Goal: Task Accomplishment & Management: Manage account settings

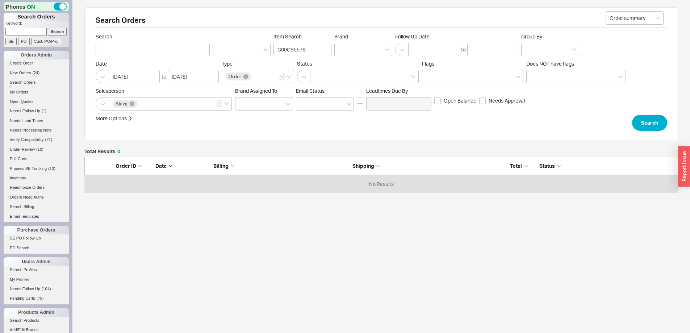
scroll to position [30, 588]
click at [29, 93] on link "My Orders" at bounding box center [36, 92] width 65 height 8
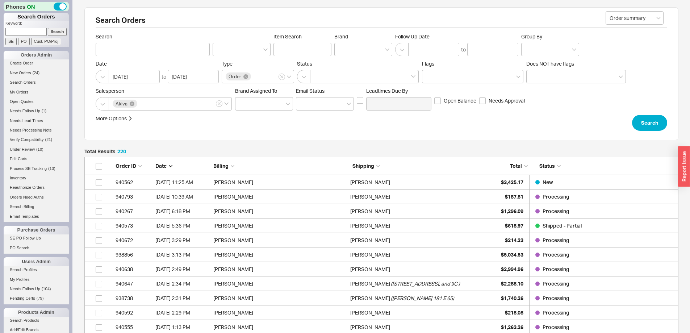
scroll to position [3199, 588]
click at [432, 184] on div "Marie Corr" at bounding box center [416, 182] width 133 height 14
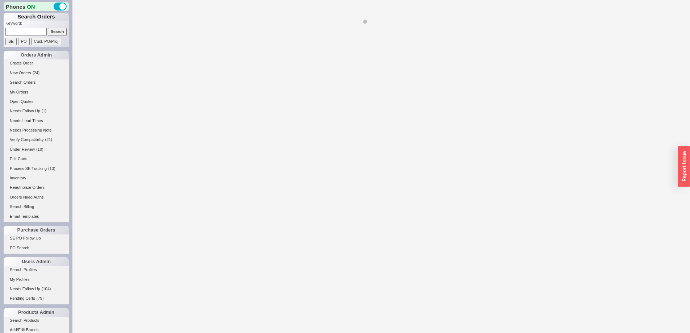
select select "*"
select select "LOW"
select select "3"
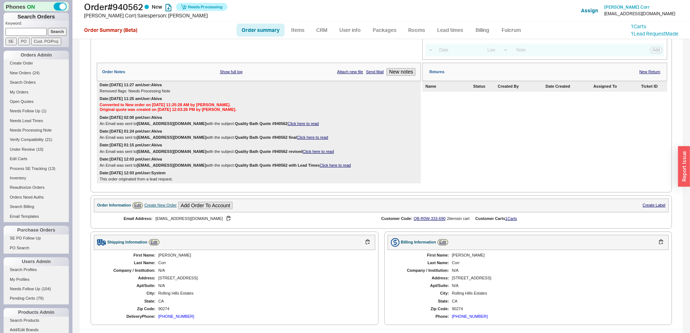
scroll to position [194, 0]
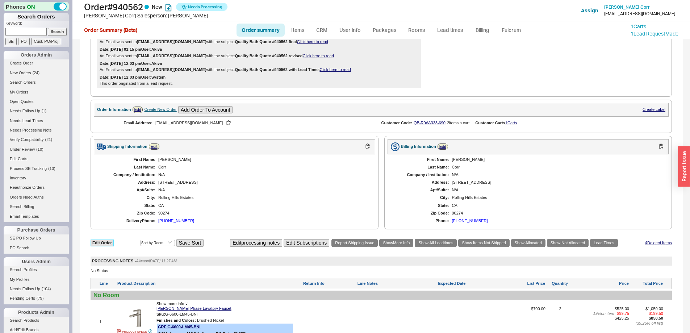
click at [104, 246] on link "Edit Order" at bounding box center [102, 242] width 23 height 7
select select "3"
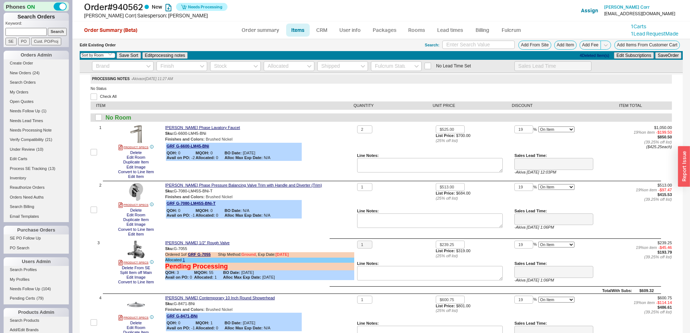
type input "5 - 7 Business Days"
click at [269, 34] on link "Order summary" at bounding box center [260, 30] width 48 height 13
select select "*"
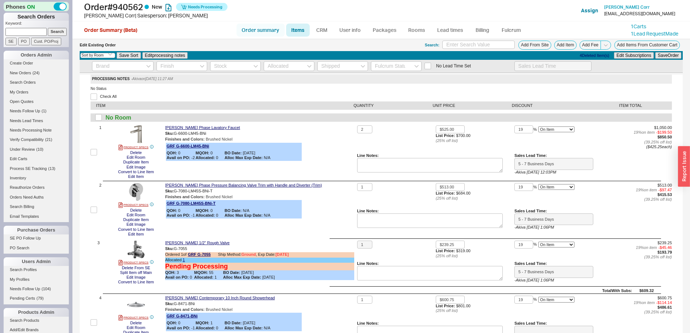
select select "*"
select select "LOW"
select select "3"
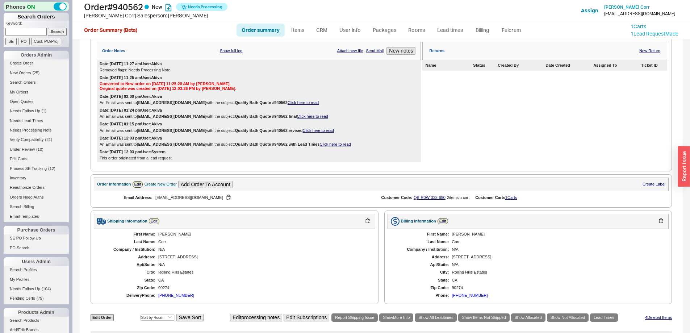
scroll to position [109, 0]
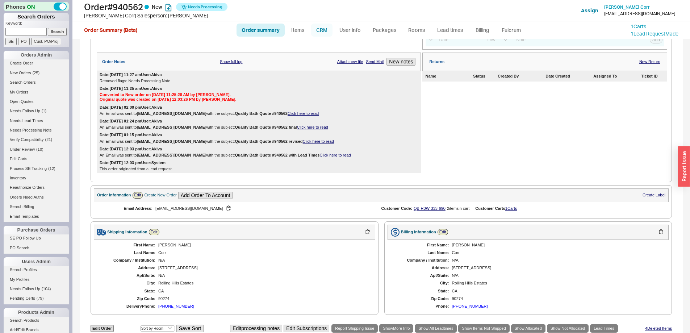
click at [328, 31] on link "CRM" at bounding box center [321, 30] width 21 height 13
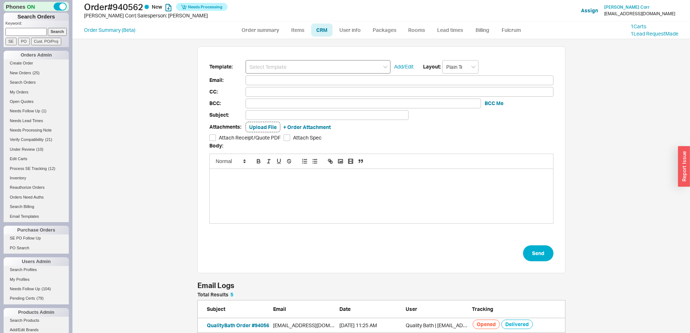
scroll to position [93, 362]
click at [312, 71] on input at bounding box center [317, 66] width 145 height 13
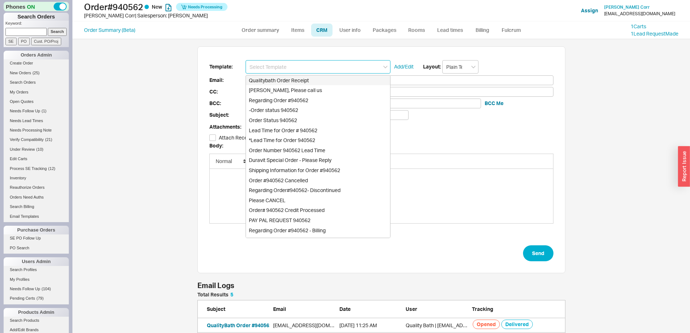
click at [314, 82] on div "Qualitybath Order Receipt" at bounding box center [318, 80] width 144 height 10
type input "Receipt"
type input "mliucorr@gmail.com"
type input "Quality Bath Order # 940562 Receipt"
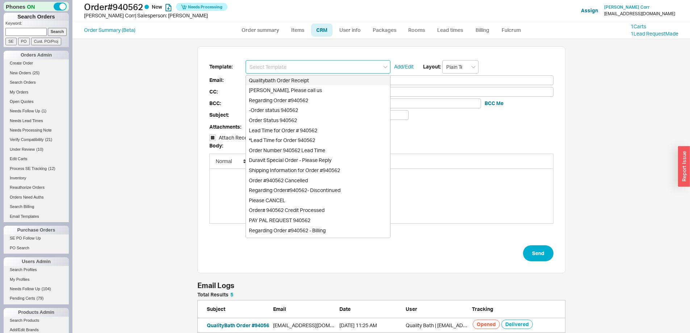
checkbox input "true"
type input "Qualitybath Order Receipt"
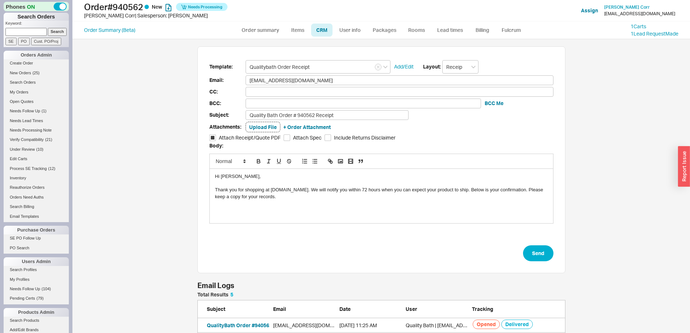
click at [311, 140] on span "Attach Spec" at bounding box center [307, 137] width 29 height 7
click at [290, 140] on input "Attach Spec" at bounding box center [287, 137] width 7 height 7
checkbox input "true"
click at [537, 254] on button "Send" at bounding box center [538, 253] width 30 height 16
select select "*"
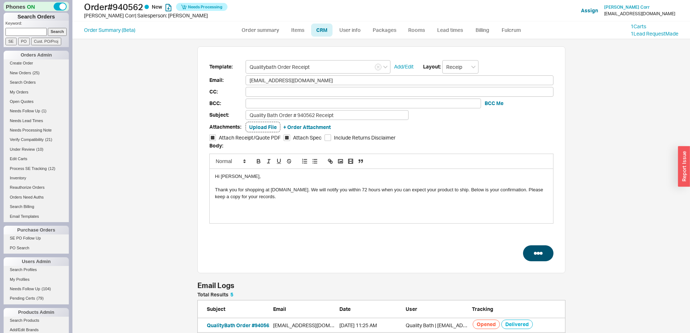
select select "*"
select select "LOW"
select select "3"
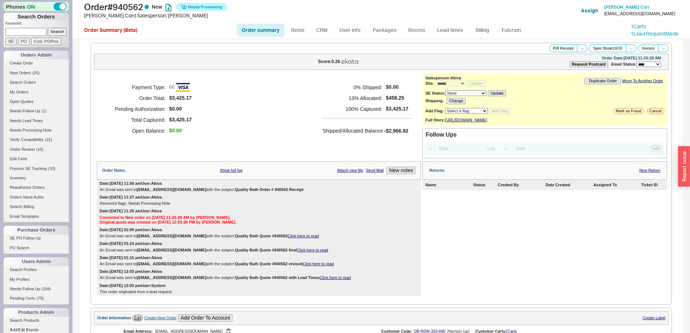
click at [35, 31] on input at bounding box center [25, 32] width 41 height 8
type input "940791"
click at [48, 28] on input "Search" at bounding box center [57, 32] width 19 height 8
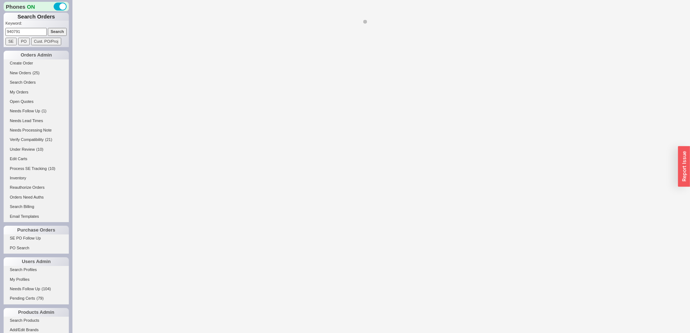
select select "*"
select select "3"
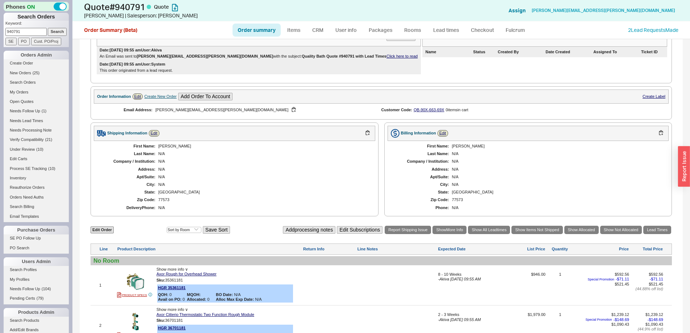
scroll to position [217, 0]
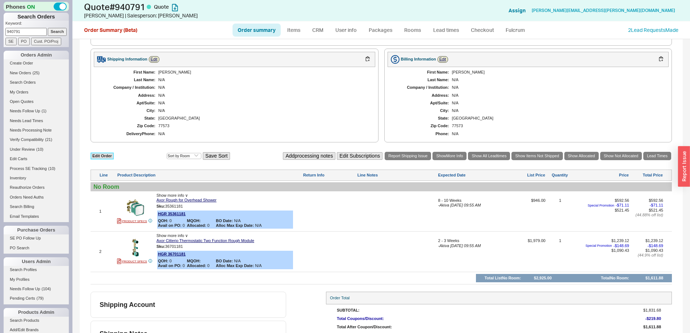
click at [103, 157] on link "Edit Order" at bounding box center [102, 155] width 23 height 7
select select "3"
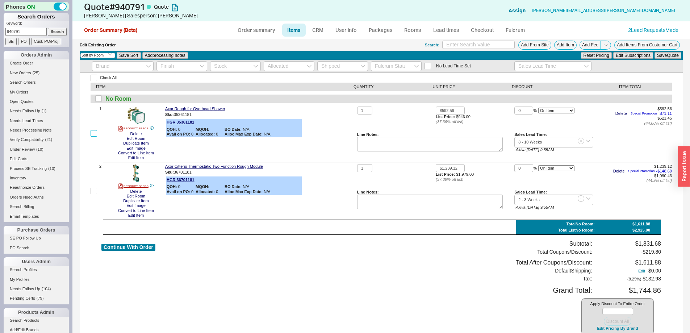
click at [95, 136] on input "checkbox" at bounding box center [94, 133] width 7 height 7
checkbox input "true"
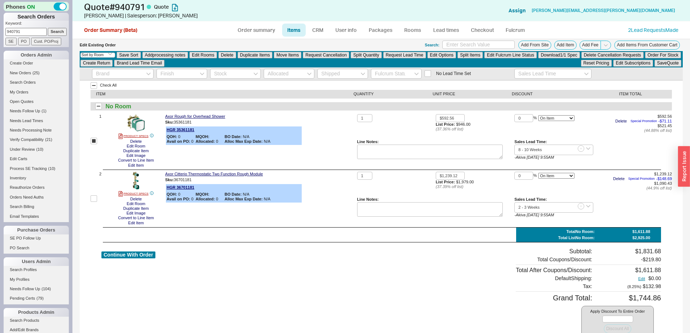
click at [233, 51] on div "Select an option Sort by Brand Sort by Room Save Sort Add processing notes Edit…" at bounding box center [381, 59] width 603 height 16
click at [224, 56] on button "Delete" at bounding box center [227, 55] width 18 height 7
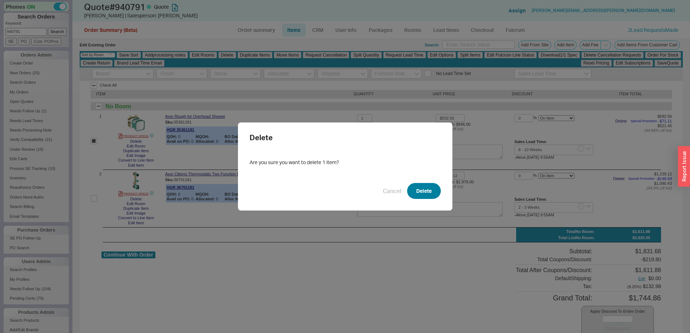
click at [413, 186] on button "Delete" at bounding box center [424, 191] width 34 height 16
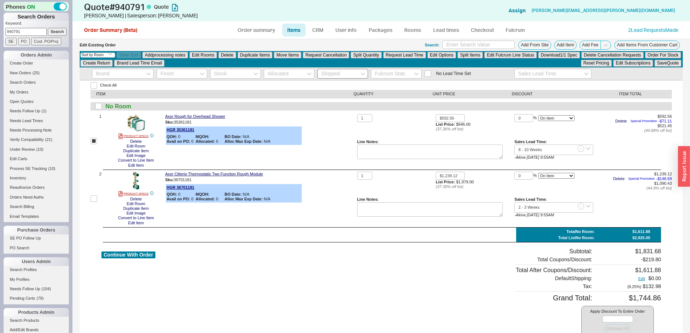
checkbox input "false"
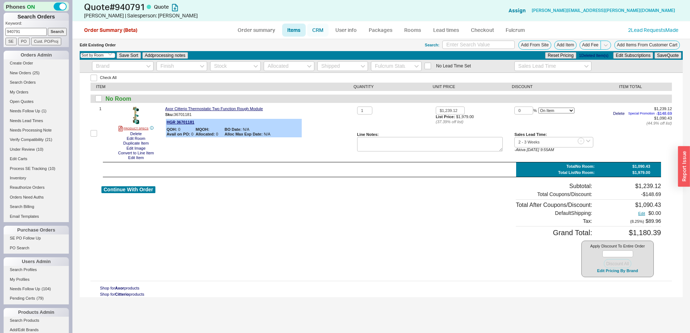
click at [325, 29] on link "CRM" at bounding box center [317, 30] width 21 height 13
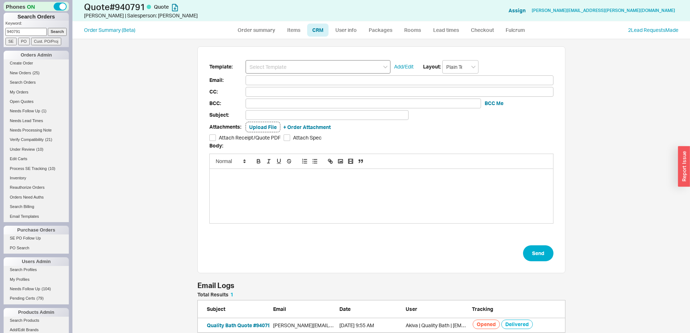
scroll to position [35, 362]
click at [326, 71] on input at bounding box center [317, 66] width 145 height 13
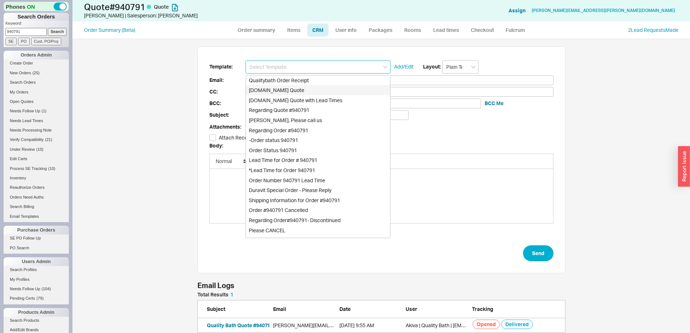
click at [336, 90] on div "Qualitybath.com Quote" at bounding box center [318, 90] width 144 height 10
type input "Receipt"
type input "vicki.funk@comcast.net"
type input "Quality Bath Quote #940791"
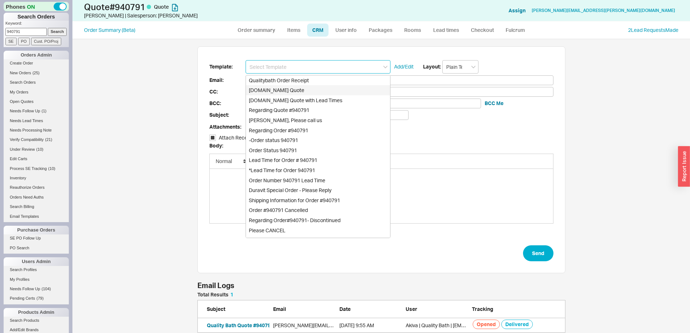
checkbox input "true"
type input "Qualitybath.com Quote"
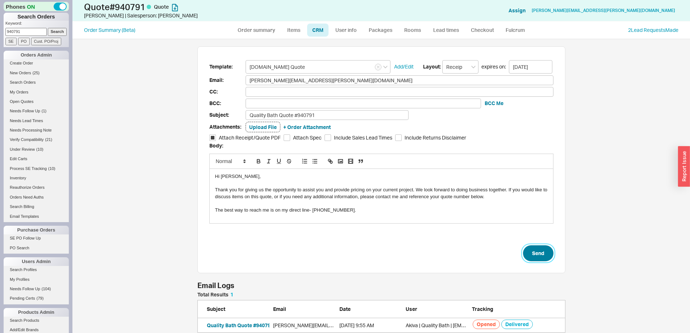
click at [532, 261] on button "Send" at bounding box center [538, 253] width 30 height 16
select select "*"
select select "3"
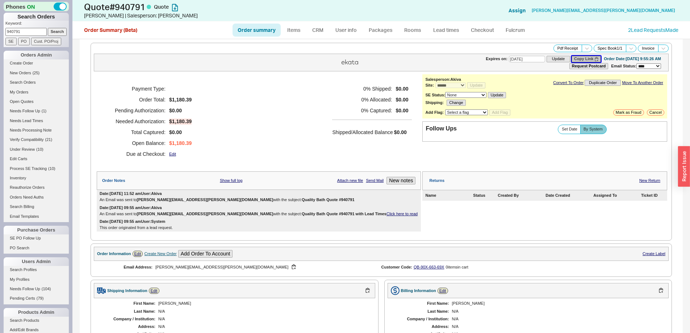
click at [571, 58] on button "Copy Link" at bounding box center [585, 59] width 29 height 6
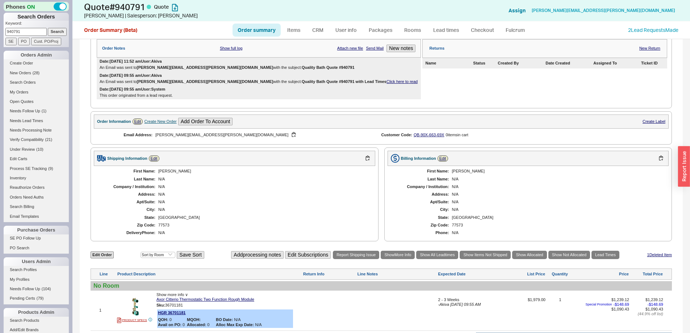
scroll to position [224, 0]
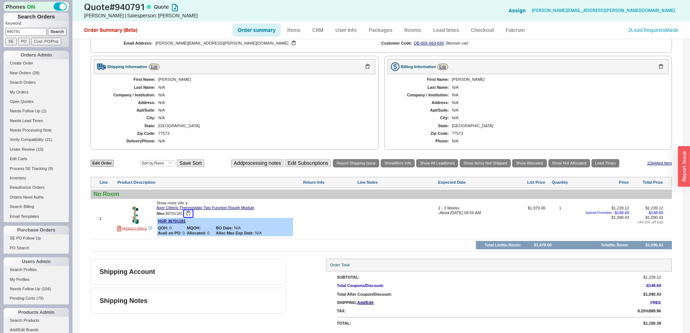
click at [190, 214] on button "button" at bounding box center [188, 213] width 9 height 7
click at [104, 160] on link "Edit Order" at bounding box center [102, 163] width 23 height 7
select select "3"
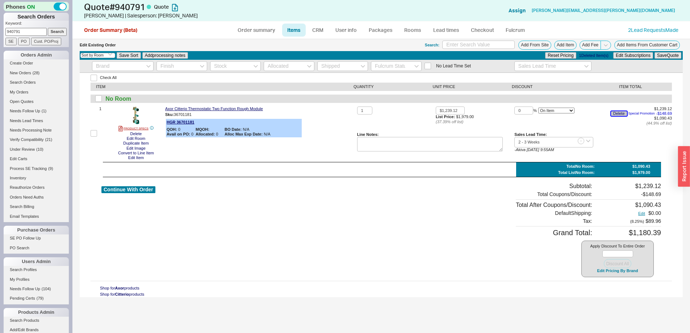
click at [620, 113] on button "Delete" at bounding box center [619, 113] width 16 height 5
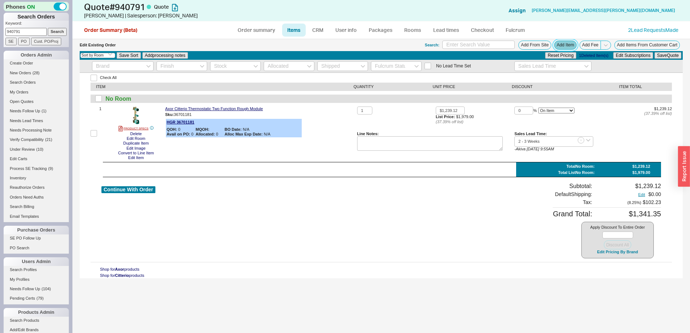
click at [564, 46] on button "Add Item" at bounding box center [565, 45] width 22 height 9
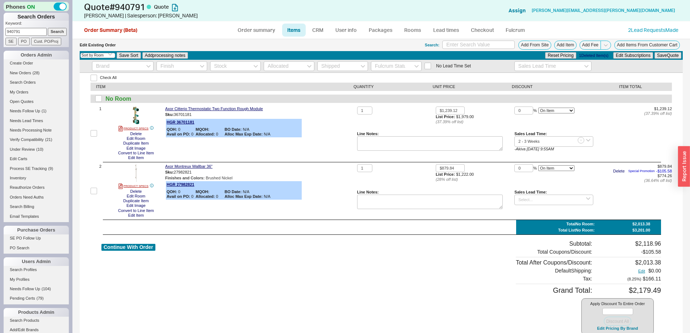
click at [344, 329] on div "Continue With Order Subtotal: $2,118.96 Total Coupons/Discount: - $105.58 Total…" at bounding box center [380, 287] width 559 height 94
click at [618, 170] on button "Delete" at bounding box center [619, 171] width 16 height 5
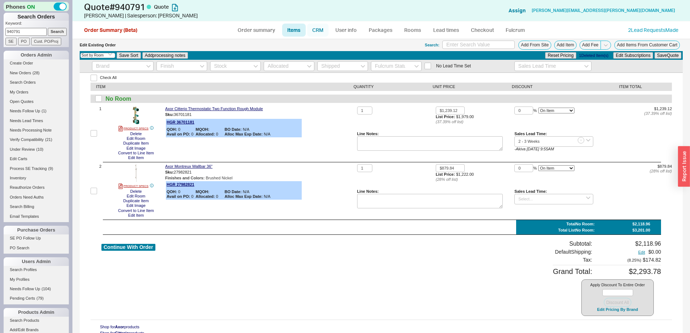
click at [318, 32] on link "CRM" at bounding box center [317, 30] width 21 height 13
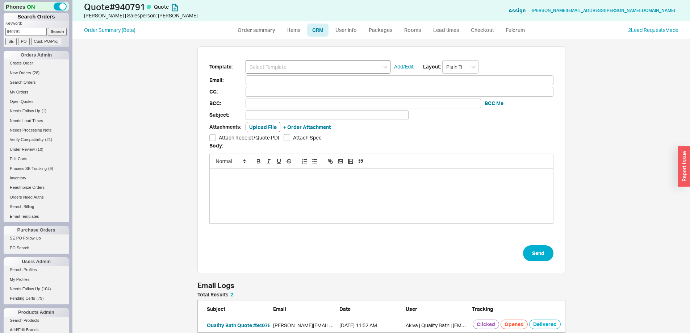
scroll to position [289, 606]
click at [309, 66] on input at bounding box center [317, 66] width 145 height 13
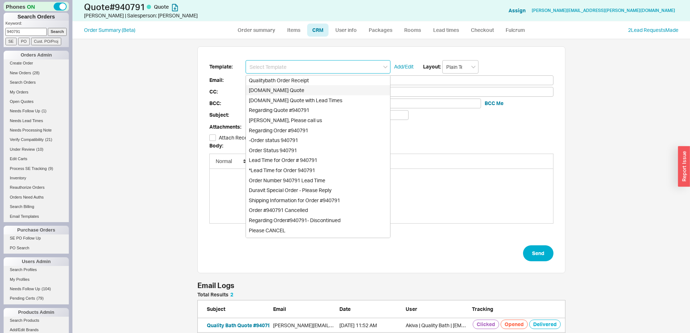
click at [333, 91] on div "Qualitybath.com Quote" at bounding box center [318, 90] width 144 height 10
type input "Qualitybath.com Quote"
type input "Receipt"
type input "vicki.funk@comcast.net"
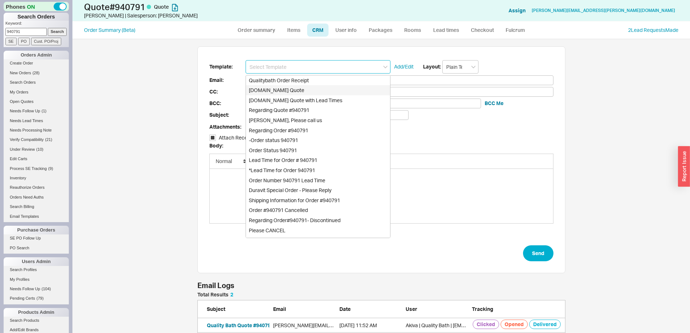
type input "Quality Bath Quote #940791"
checkbox input "true"
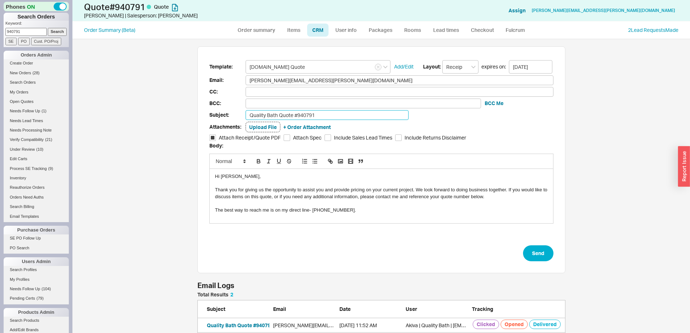
click at [327, 113] on input "Quality Bath Quote #940791" at bounding box center [326, 115] width 163 height 10
type input "Quality Bath Quote #940791 revised"
click at [533, 252] on button "Send" at bounding box center [538, 253] width 30 height 16
select select "*"
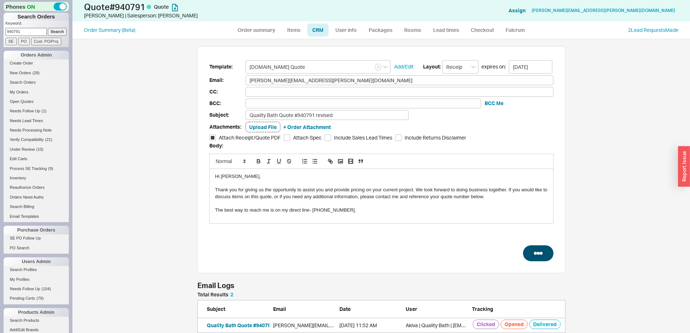
select select "3"
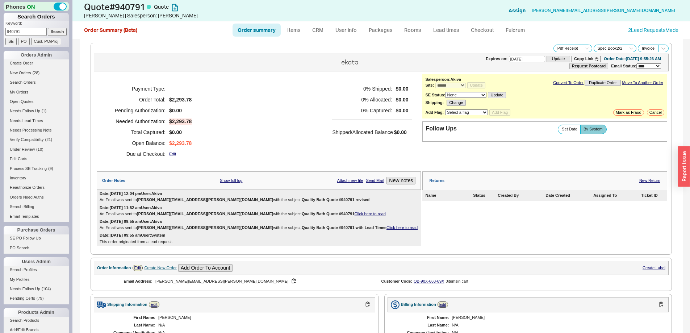
scroll to position [217, 0]
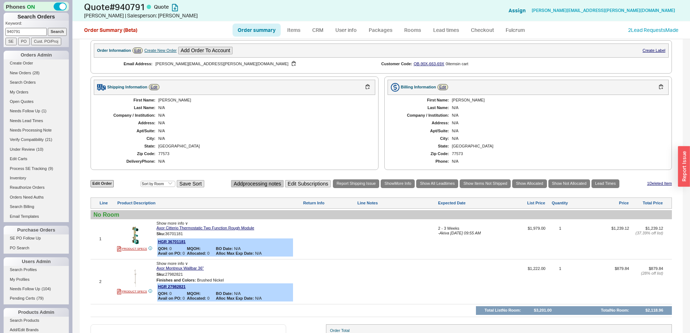
click at [261, 182] on button "Add processing notes" at bounding box center [257, 184] width 53 height 8
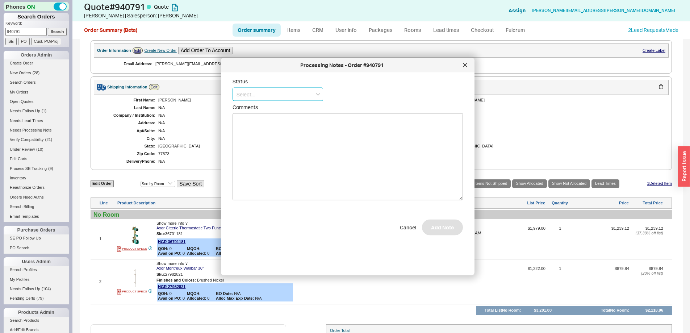
click at [277, 94] on input at bounding box center [277, 94] width 91 height 13
click at [271, 144] on div "No Status" at bounding box center [278, 147] width 90 height 13
type input "No Status"
click at [273, 140] on textarea "Comments" at bounding box center [347, 160] width 230 height 87
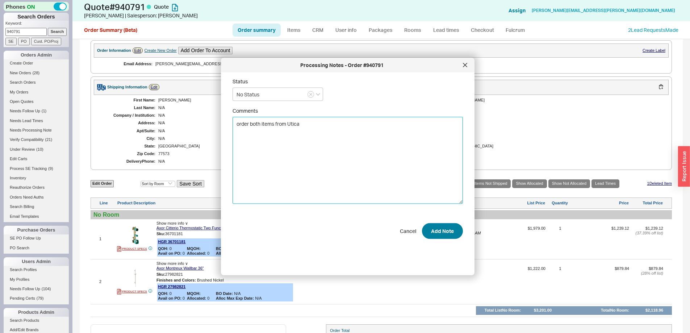
type textarea "order both items from Utica"
click at [454, 231] on button "Add Note" at bounding box center [442, 231] width 41 height 16
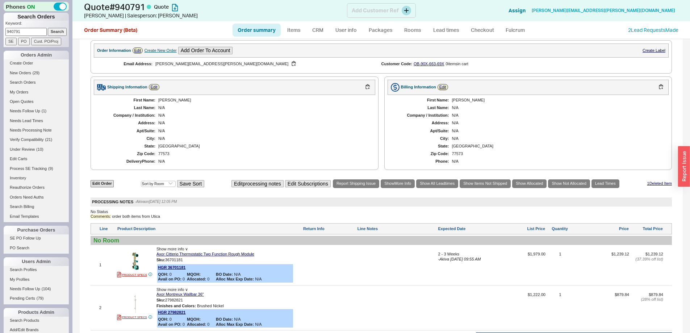
select select "LOW"
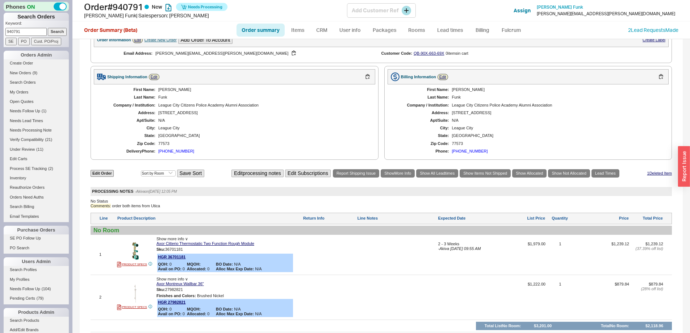
scroll to position [212, 0]
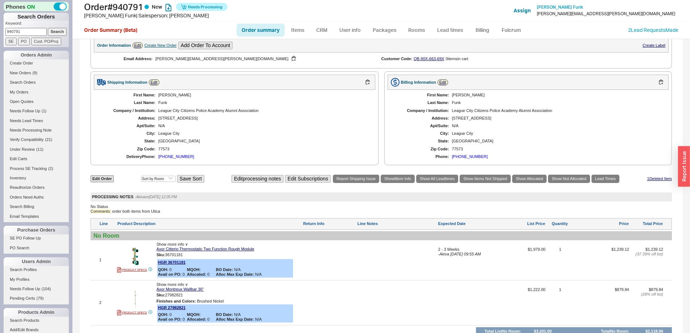
click at [262, 29] on link "Order summary" at bounding box center [260, 30] width 48 height 13
select select "*"
select select "LOW"
select select "3"
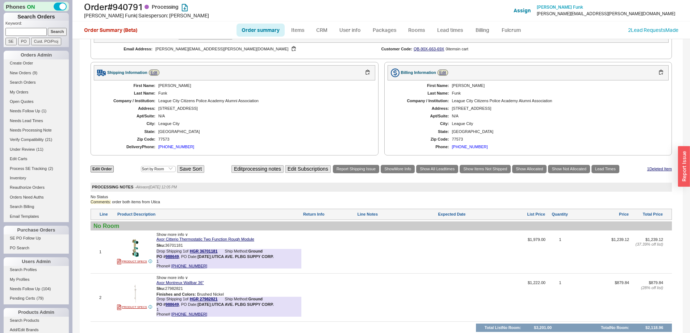
scroll to position [340, 0]
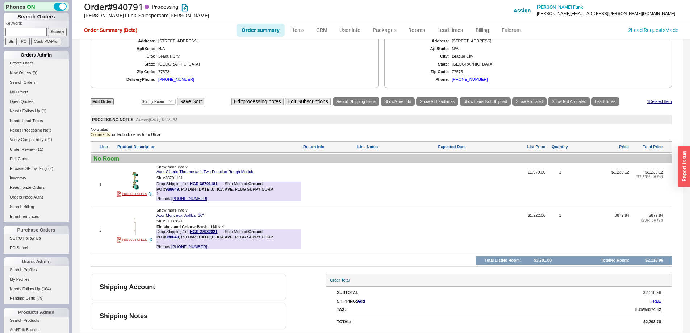
click at [21, 59] on div "Orders Admin" at bounding box center [36, 55] width 65 height 9
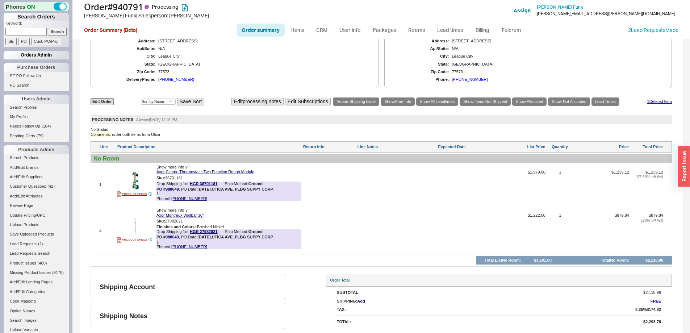
click at [26, 56] on div "Orders Admin" at bounding box center [36, 55] width 65 height 9
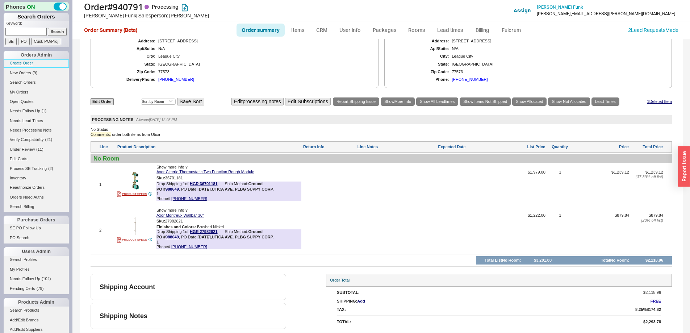
click at [26, 63] on link "Create Order" at bounding box center [36, 63] width 65 height 8
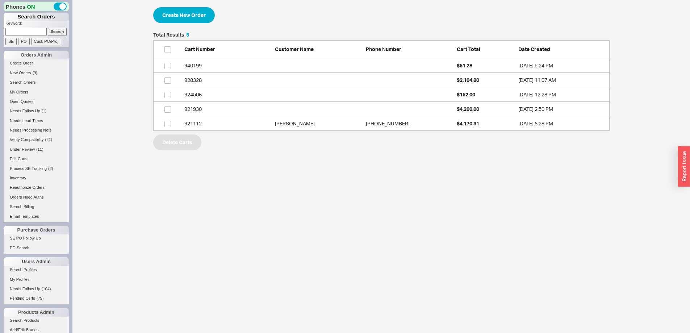
scroll to position [93, 451]
click at [193, 19] on button "Create New Order" at bounding box center [184, 15] width 62 height 16
select select "3"
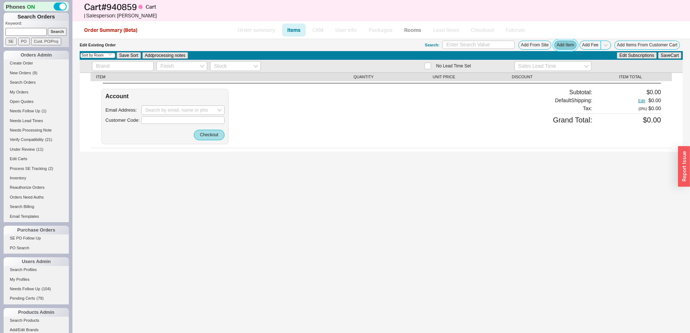
click at [567, 47] on button "Add Item" at bounding box center [565, 45] width 22 height 9
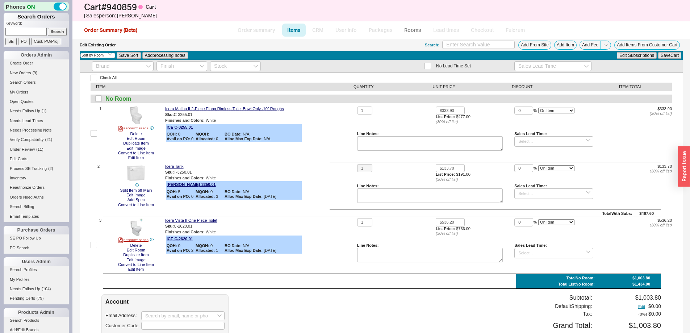
click at [610, 207] on div "Check All ITEM QUANTITY UNIT PRICE DISCOUNT ITEM TOTAL No Room 1 PRODUCT SPECS …" at bounding box center [381, 234] width 603 height 323
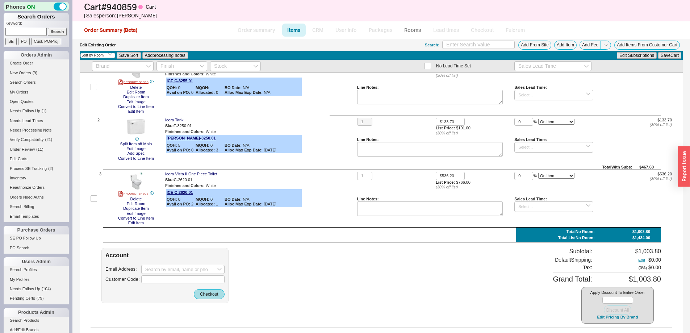
scroll to position [63, 0]
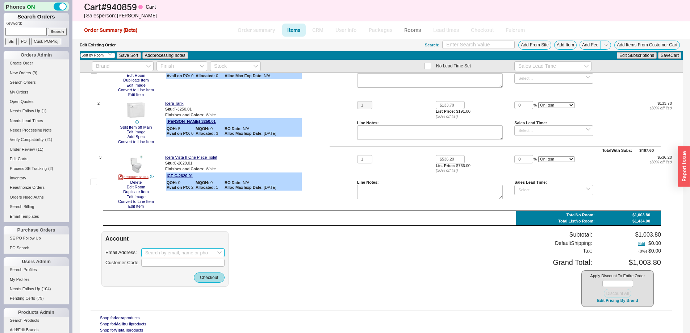
click at [181, 253] on input at bounding box center [182, 252] width 83 height 9
click at [182, 266] on div "create option finefamilyac@gmail.com" at bounding box center [183, 267] width 83 height 17
type input "finefamilyac@gmail.com"
click at [203, 274] on button "Checkout" at bounding box center [209, 277] width 31 height 10
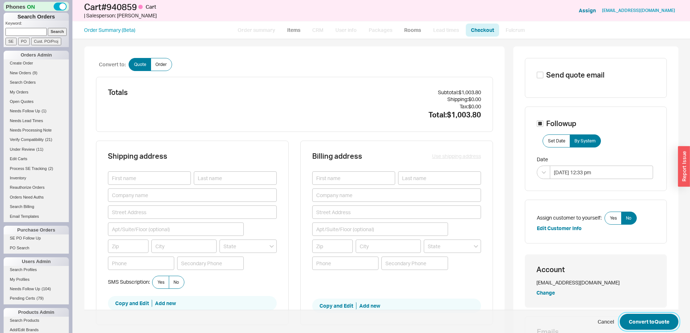
click at [630, 317] on button "Convert to Quote" at bounding box center [649, 322] width 59 height 16
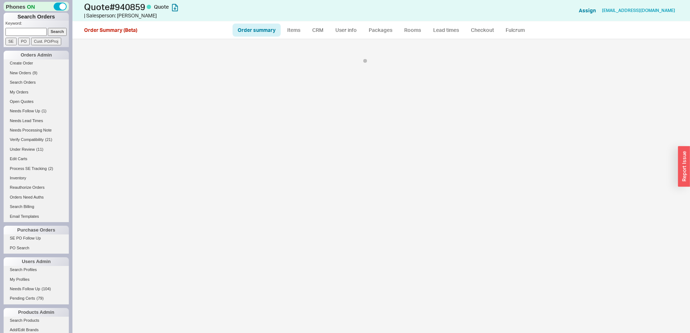
select select "*"
select select "3"
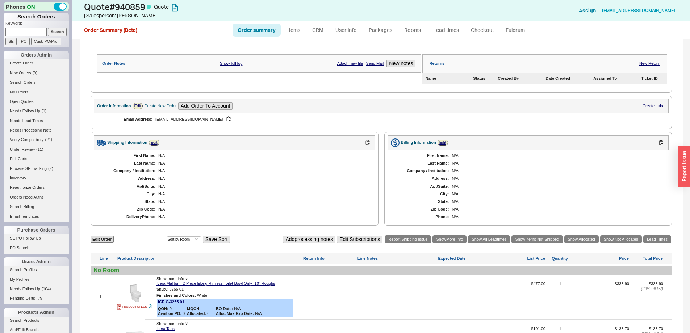
scroll to position [181, 0]
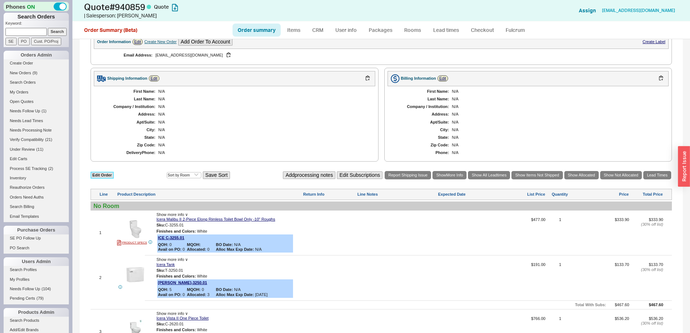
click at [102, 178] on link "Edit Order" at bounding box center [102, 175] width 23 height 7
select select "3"
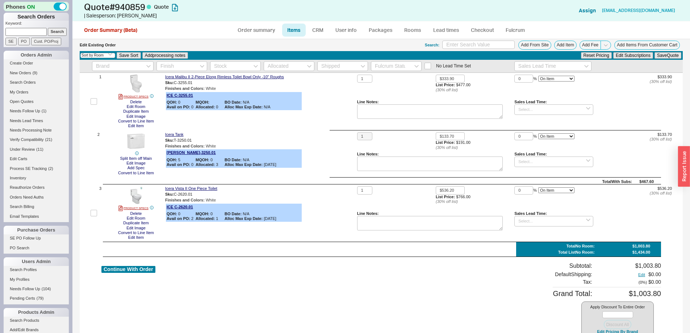
scroll to position [63, 0]
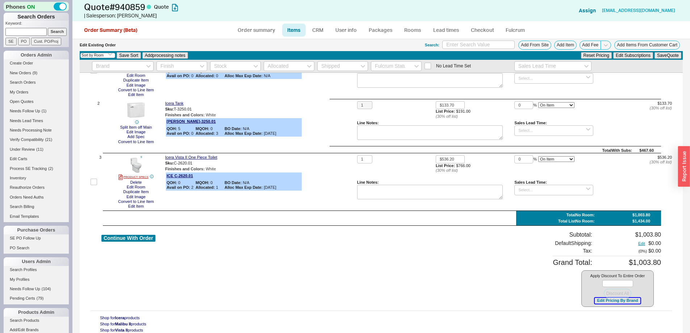
click at [608, 300] on button "Edit Pricing By Brand" at bounding box center [617, 300] width 45 height 5
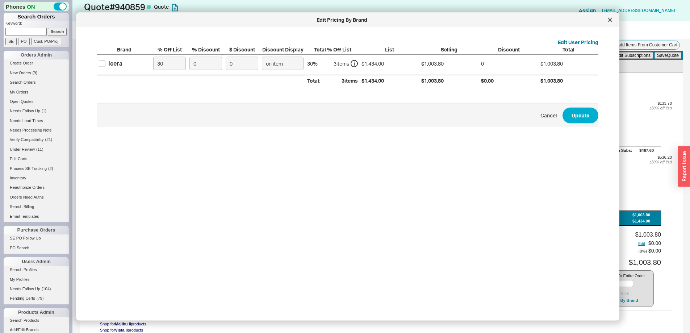
click at [123, 65] on div "Icera" at bounding box center [124, 63] width 54 height 17
click at [120, 64] on div "Icera" at bounding box center [115, 63] width 14 height 8
click at [105, 64] on input "Icera" at bounding box center [102, 63] width 7 height 7
checkbox input "true"
click at [213, 67] on input "0" at bounding box center [205, 63] width 33 height 13
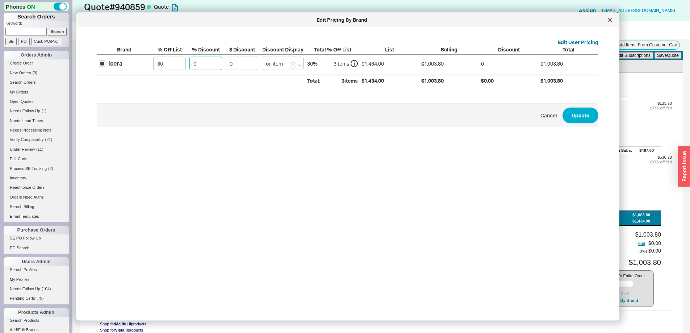
click at [213, 67] on input "0" at bounding box center [205, 63] width 33 height 13
type input "5"
type input "50.19"
type input "5"
click at [568, 114] on button "Update" at bounding box center [580, 115] width 36 height 16
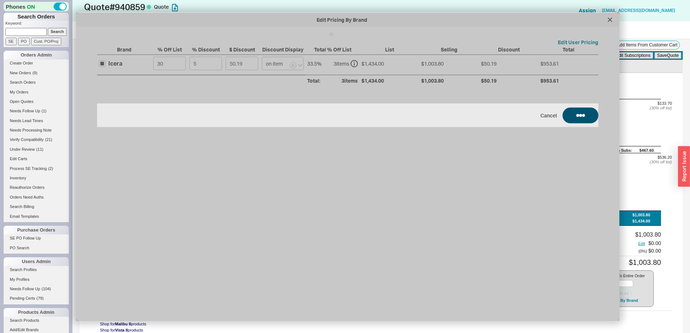
type input "5"
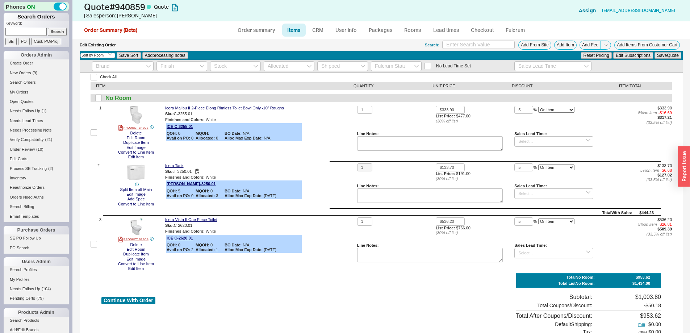
scroll to position [0, 0]
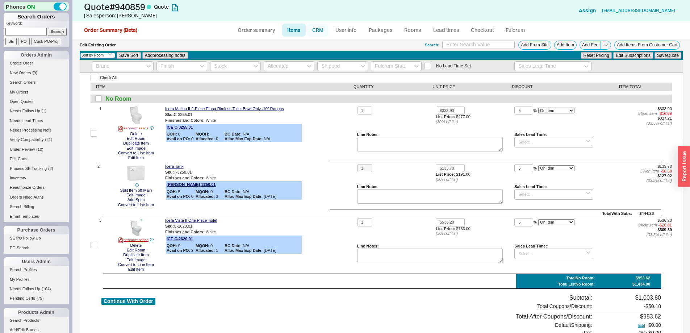
click at [311, 28] on link "CRM" at bounding box center [317, 30] width 21 height 13
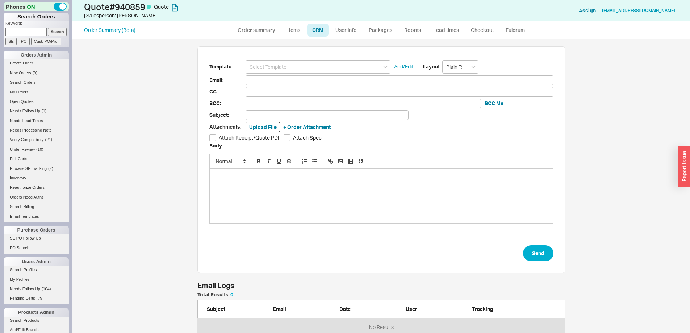
scroll to position [38, 362]
click at [319, 63] on input at bounding box center [317, 66] width 145 height 13
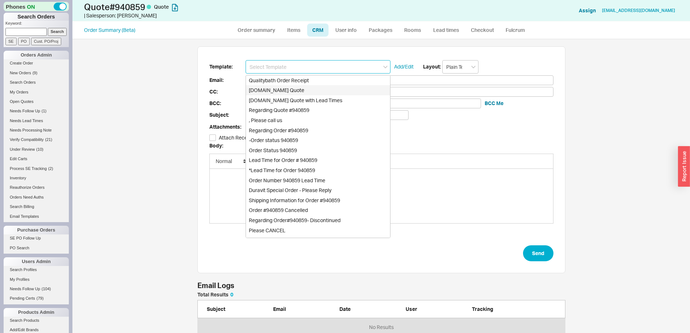
click at [327, 87] on div "Qualitybath.com Quote" at bounding box center [318, 90] width 144 height 10
type input "Receipt"
type input "finefamilyac@gmail.com"
type input "Quality Bath Quote #940859"
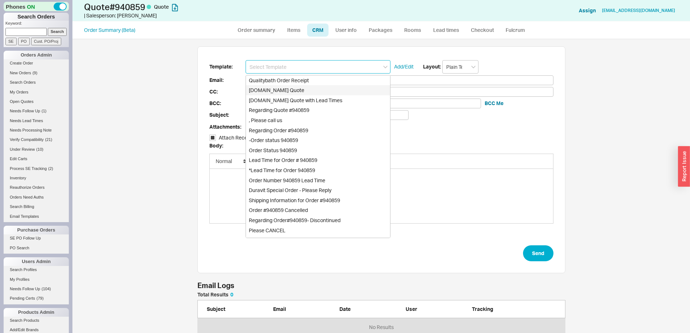
checkbox input "true"
type input "Qualitybath.com Quote"
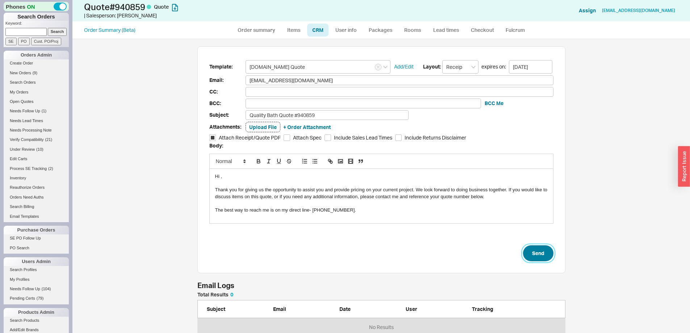
click at [546, 253] on button "Send" at bounding box center [538, 253] width 30 height 16
select select "*"
select select "3"
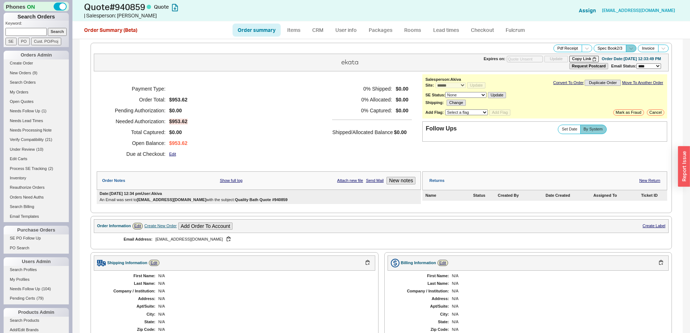
type input "10/02/2025"
click at [589, 127] on span "By System" at bounding box center [592, 129] width 19 height 5
click at [0, 0] on input "By System" at bounding box center [0, 0] width 0 height 0
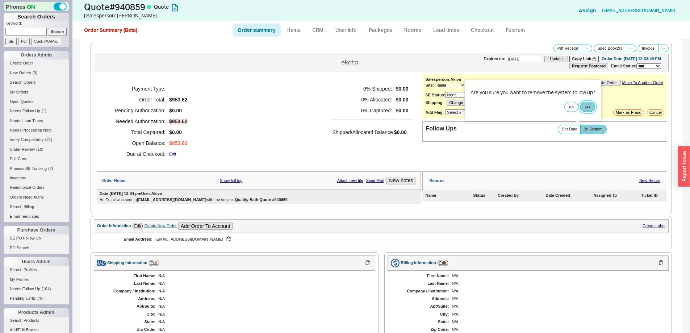
click at [590, 108] on button "Yes" at bounding box center [587, 107] width 15 height 10
select select "LOW"
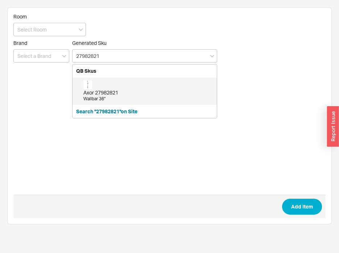
click at [152, 92] on div "Axor 27982821" at bounding box center [148, 92] width 130 height 7
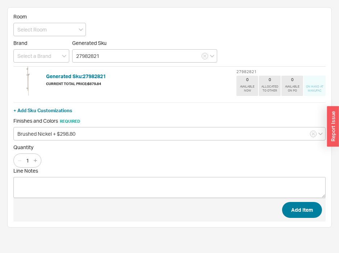
type input "27982821"
click at [307, 213] on button "Add Item" at bounding box center [302, 210] width 40 height 16
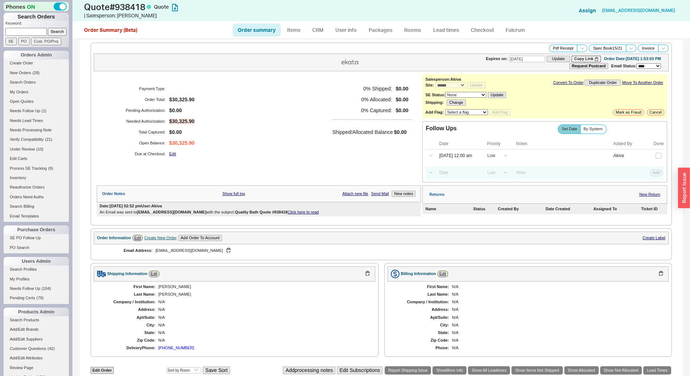
select select "*"
select select "LOW"
select select "3"
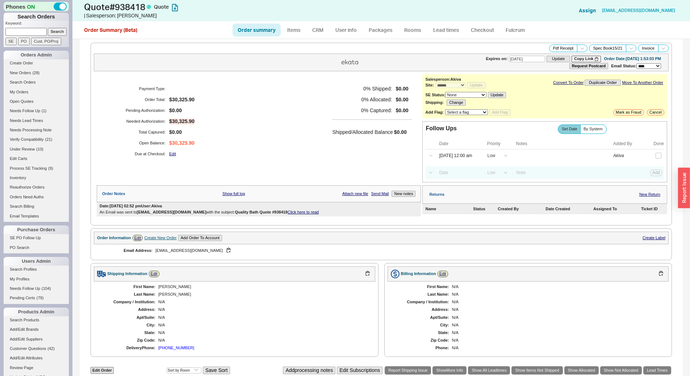
scroll to position [242, 0]
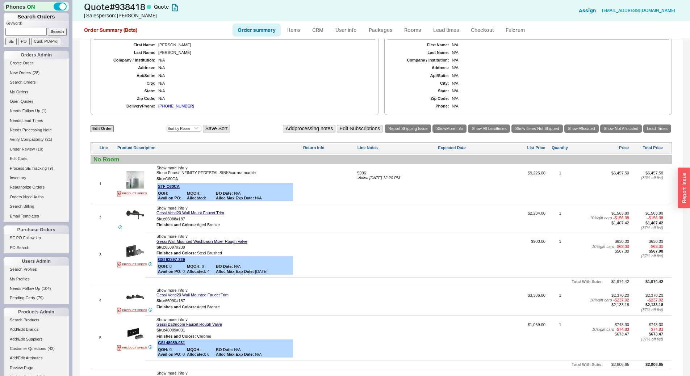
click at [36, 30] on input at bounding box center [25, 32] width 41 height 8
type input "937671"
click at [48, 28] on input "Search" at bounding box center [57, 32] width 19 height 8
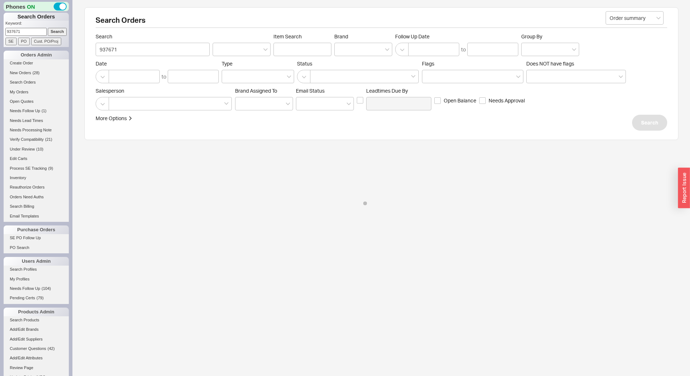
select select "*"
select select "LOW"
select select "3"
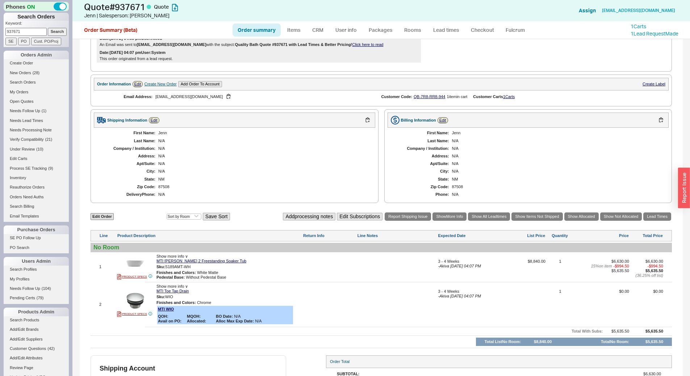
scroll to position [155, 0]
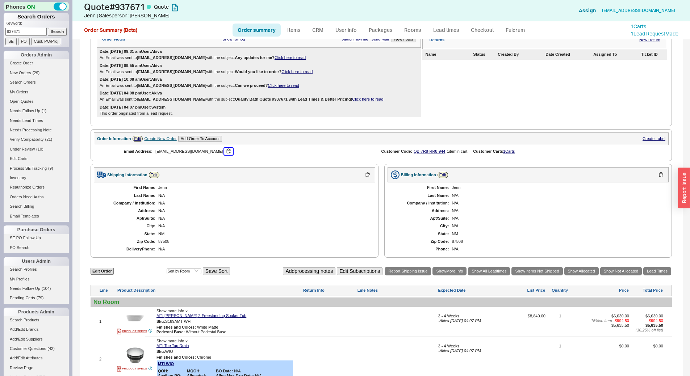
click at [224, 151] on button "button" at bounding box center [228, 151] width 9 height 7
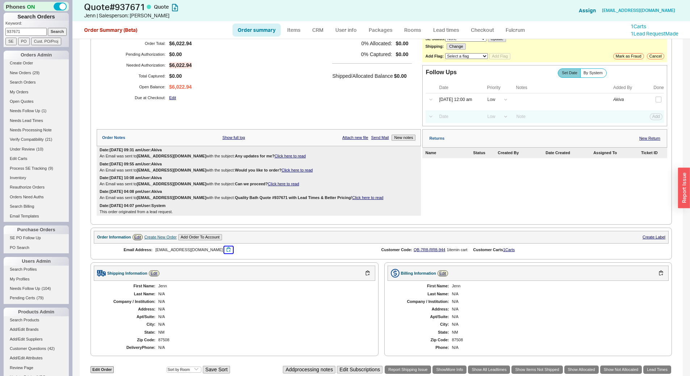
scroll to position [0, 0]
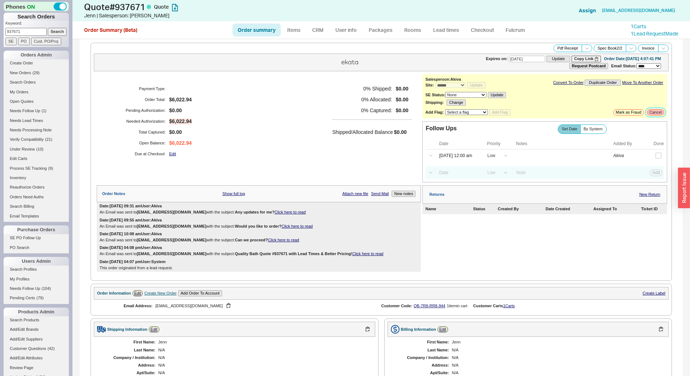
click at [653, 115] on button "Cancel" at bounding box center [655, 112] width 17 height 6
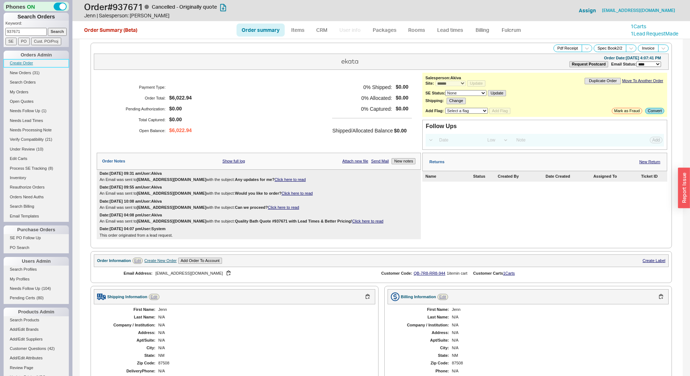
click at [37, 64] on link "Create Order" at bounding box center [36, 63] width 65 height 8
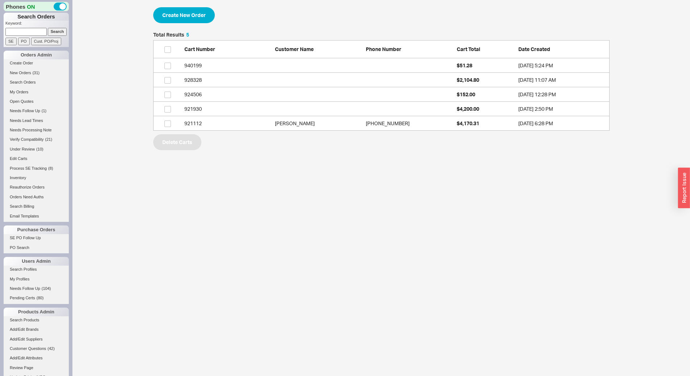
scroll to position [93, 451]
click at [175, 17] on button "Create New Order" at bounding box center [184, 15] width 62 height 16
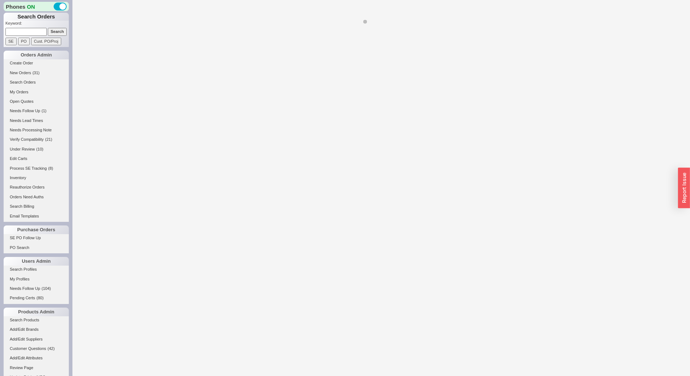
select select "3"
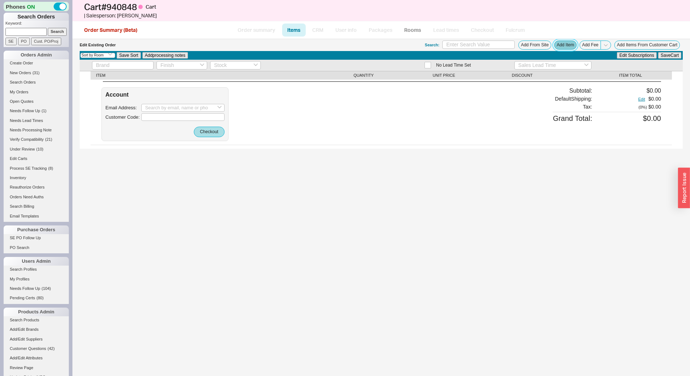
click at [568, 43] on button "Add Item" at bounding box center [565, 45] width 22 height 9
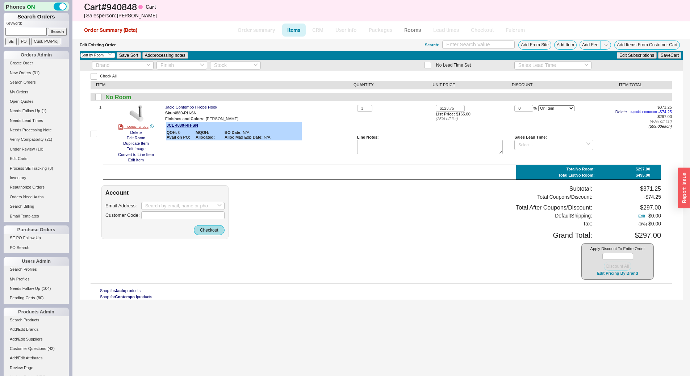
click at [571, 309] on div "Edit Existing Order Search: Add From Site Add Item Add Fee Add Items From Custo…" at bounding box center [380, 207] width 617 height 337
click at [158, 202] on input at bounding box center [182, 206] width 83 height 8
click at [168, 214] on div "info@jamesstanleyny.com Bryce Shaw" at bounding box center [183, 223] width 83 height 23
type input "info@jamesstanleyny.com"
click at [210, 230] on button "Checkout" at bounding box center [209, 230] width 31 height 10
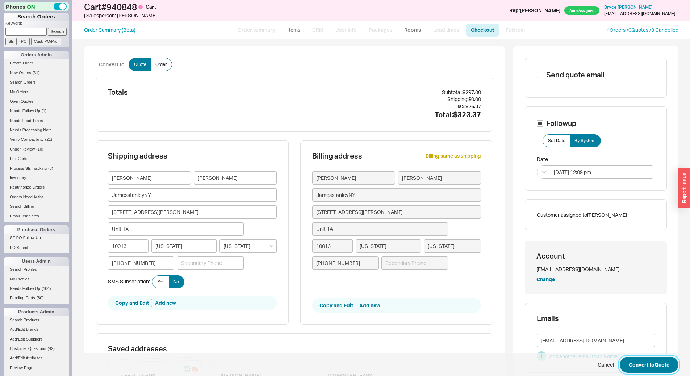
click at [663, 363] on button "Convert to Quote" at bounding box center [649, 365] width 59 height 16
select select "*"
select select "3"
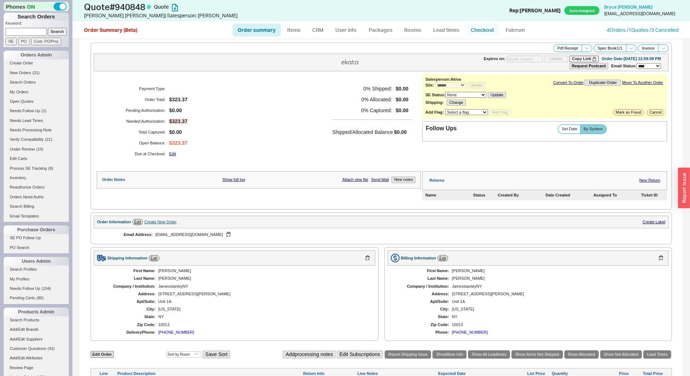
click at [480, 26] on link "Checkout" at bounding box center [482, 30] width 33 height 13
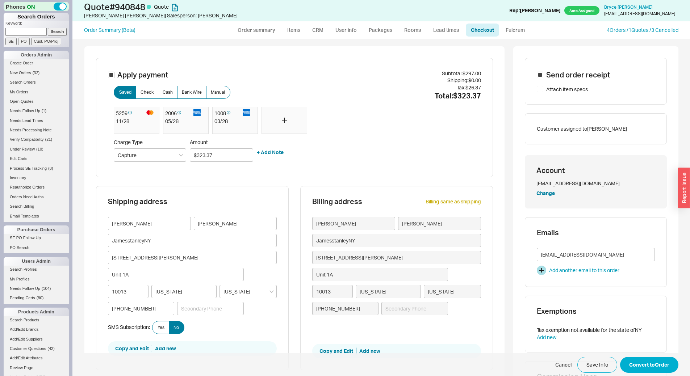
click at [287, 124] on div at bounding box center [284, 121] width 46 height 28
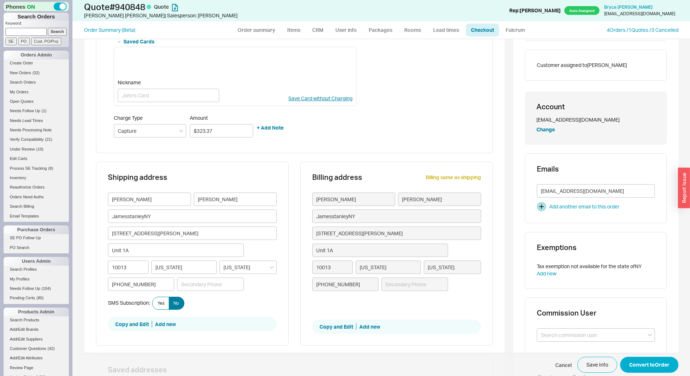
scroll to position [181, 0]
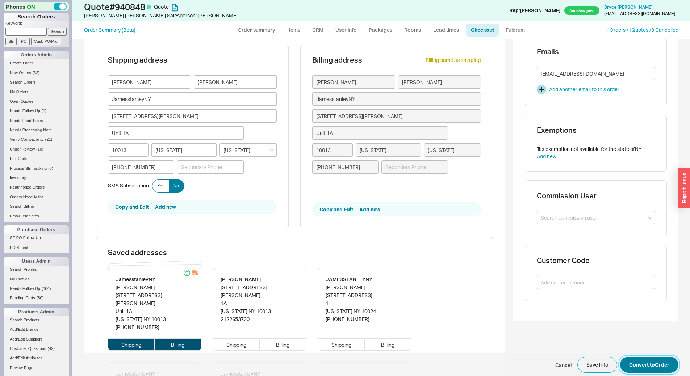
click at [651, 365] on button "Convert to Order" at bounding box center [649, 365] width 58 height 16
select select "*"
select select "LOW"
select select "3"
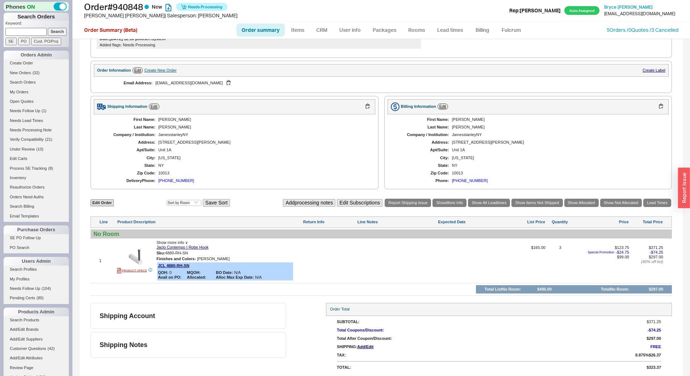
scroll to position [169, 0]
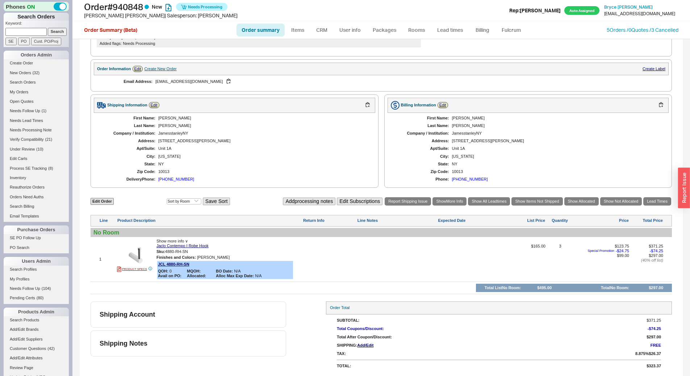
click at [35, 32] on input at bounding box center [25, 32] width 41 height 8
type input "938374"
click at [48, 28] on input "Search" at bounding box center [57, 32] width 19 height 8
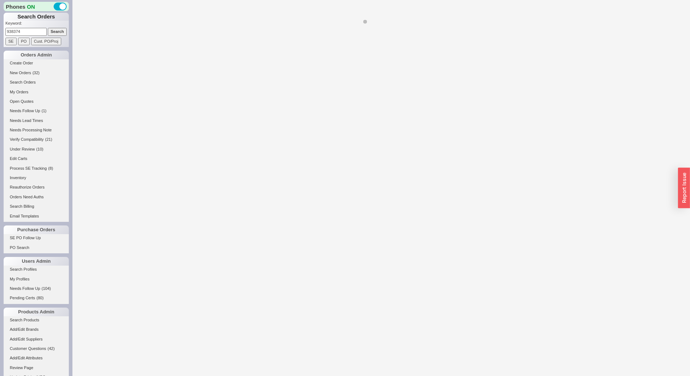
select select "*"
select select "LOW"
select select "3"
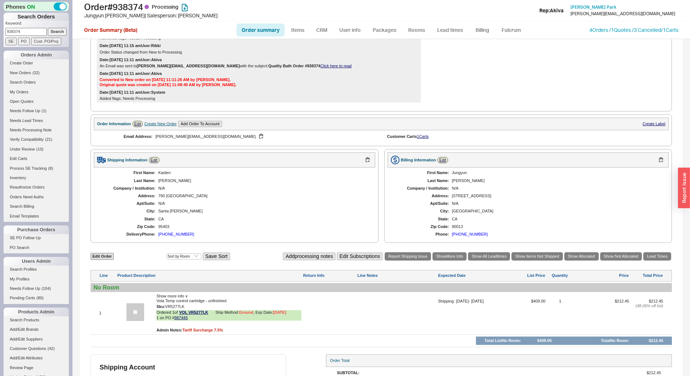
scroll to position [220, 0]
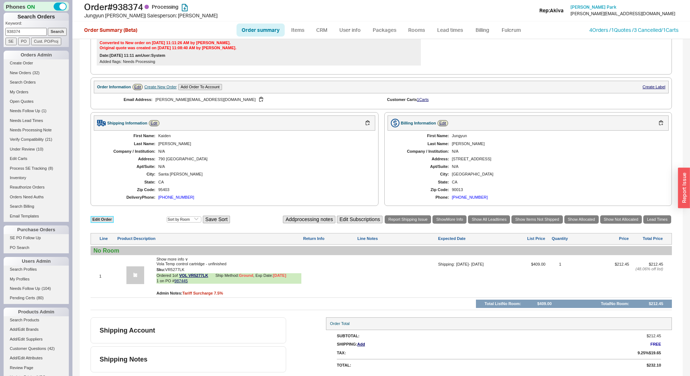
click at [110, 220] on link "Edit Order" at bounding box center [102, 219] width 23 height 7
select select "3"
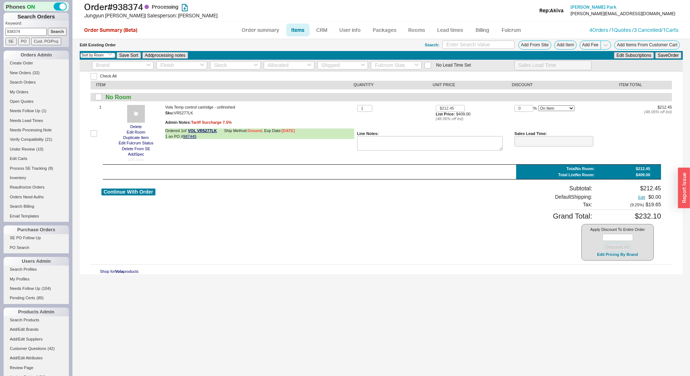
click at [98, 136] on div "1" at bounding box center [96, 134] width 11 height 58
click at [96, 134] on input "checkbox" at bounding box center [94, 133] width 7 height 7
checkbox input "true"
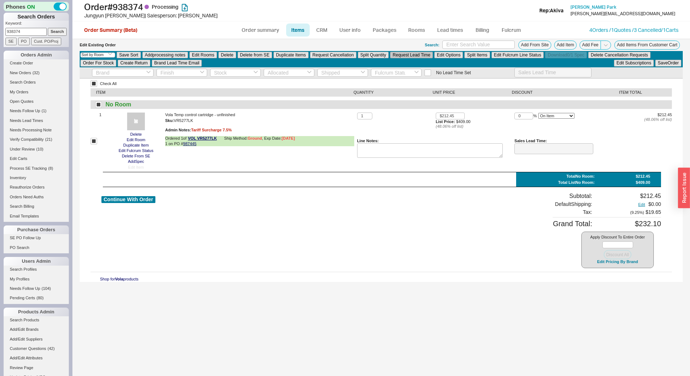
click at [397, 55] on button "Request Lead Time" at bounding box center [411, 55] width 43 height 7
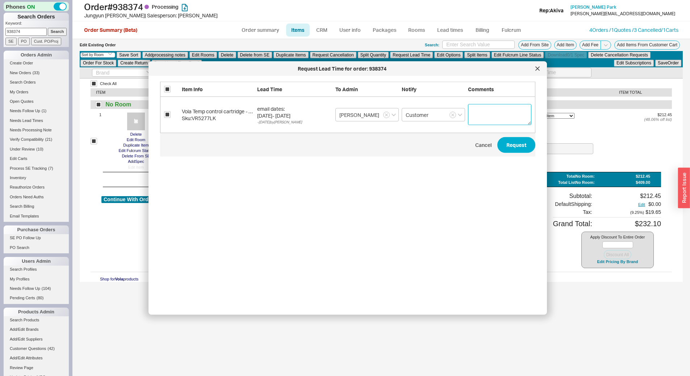
click at [472, 114] on textarea at bounding box center [499, 114] width 63 height 21
click at [507, 112] on textarea "can you find out ehy its taking so long?" at bounding box center [499, 114] width 63 height 21
type textarea "can you find out why its taking so long?"
click at [513, 145] on button "Request" at bounding box center [516, 145] width 38 height 16
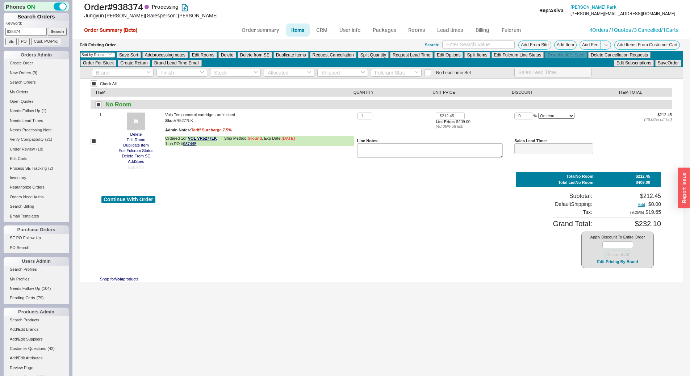
click at [20, 32] on input "938374" at bounding box center [25, 32] width 41 height 8
paste input "938681"
type input "938681"
click at [56, 33] on input "Search" at bounding box center [57, 32] width 19 height 8
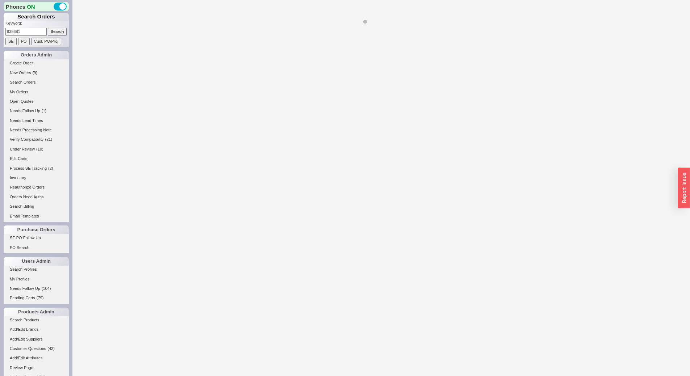
select select "*"
select select "3"
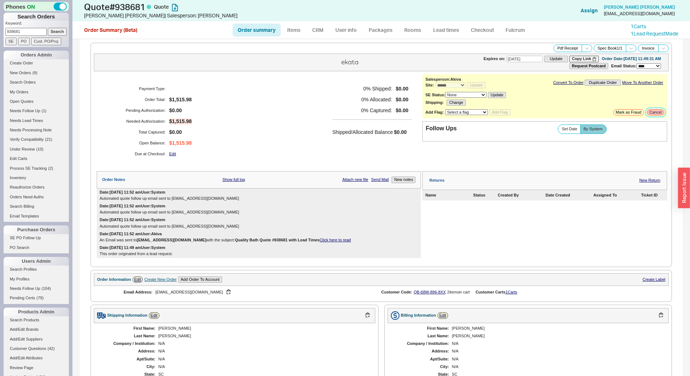
click at [652, 112] on button "Cancel" at bounding box center [655, 112] width 17 height 6
select select "LOW"
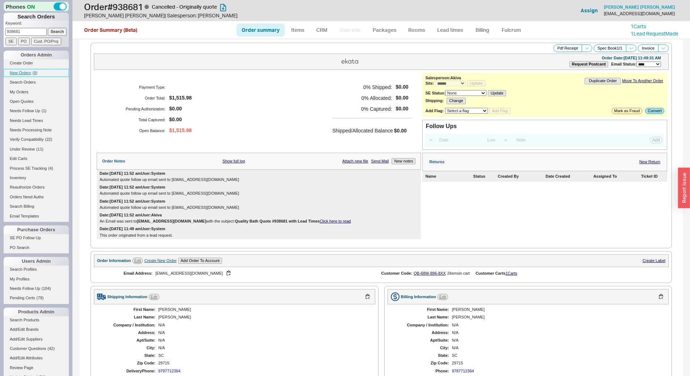
click at [22, 71] on span "New Orders" at bounding box center [20, 73] width 21 height 4
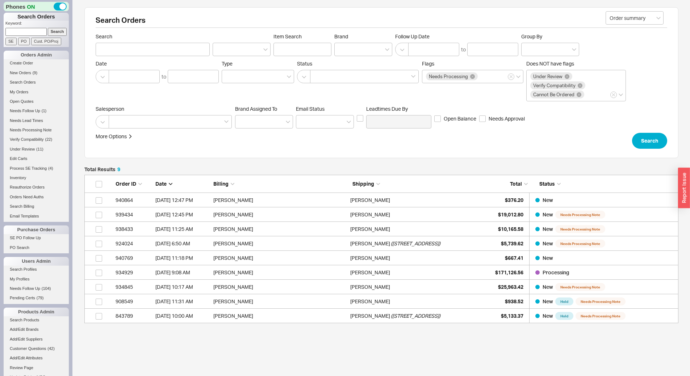
scroll to position [143, 588]
click at [465, 268] on div "James Colt" at bounding box center [416, 272] width 133 height 14
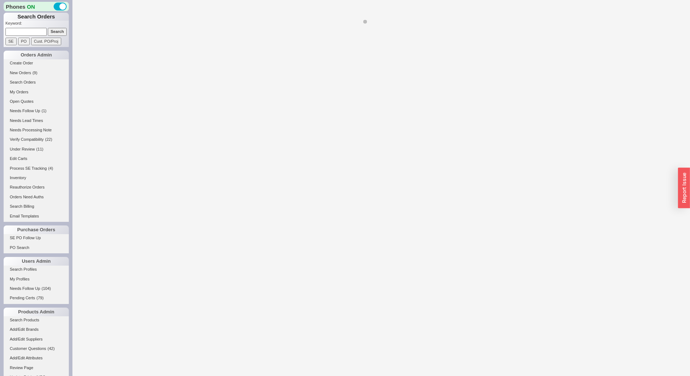
select select "*"
select select "LOW"
select select "3"
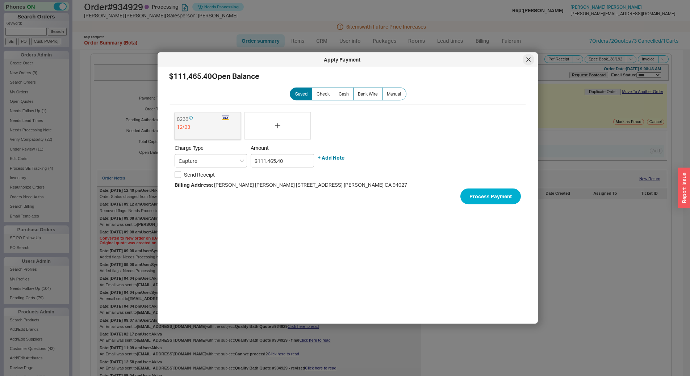
click at [533, 60] on div at bounding box center [528, 60] width 12 height 12
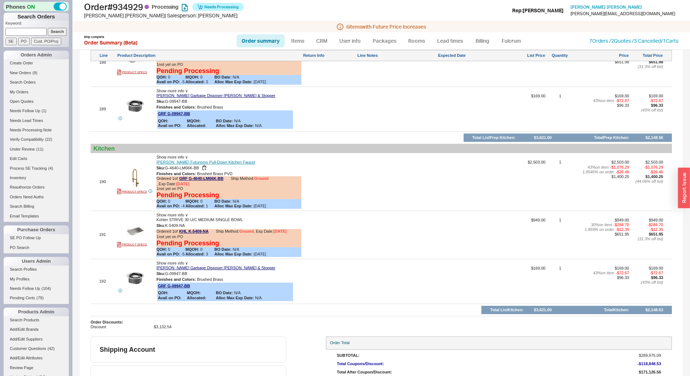
scroll to position [9596, 0]
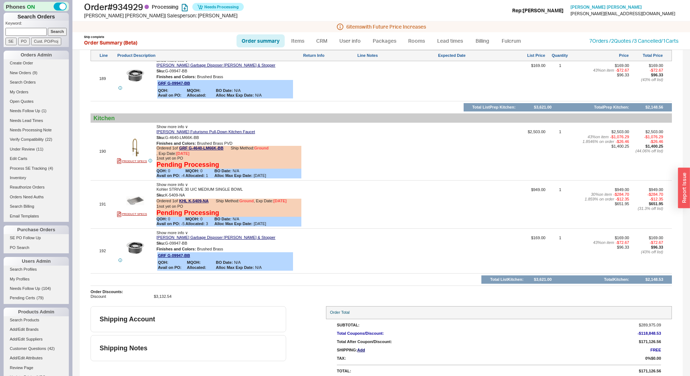
paste input "suziga@comcast.net"
type input "suziga@comcast.net"
click at [53, 32] on input "Search" at bounding box center [57, 32] width 19 height 8
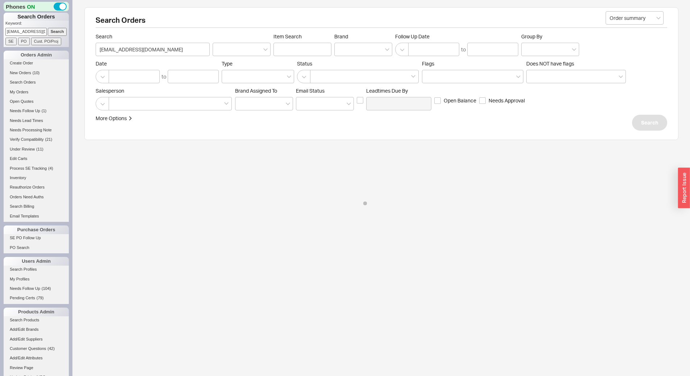
select select "*"
select select "LOW"
select select "3"
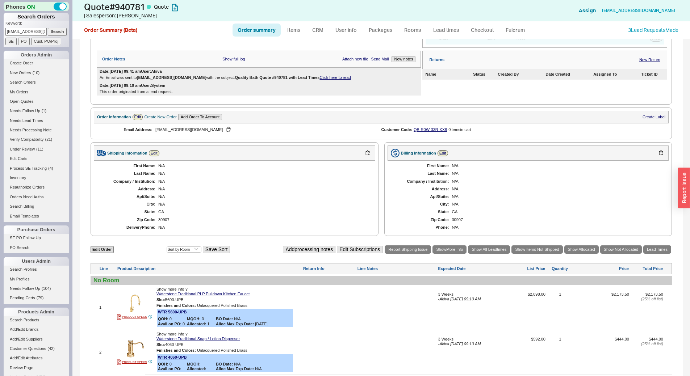
scroll to position [221, 0]
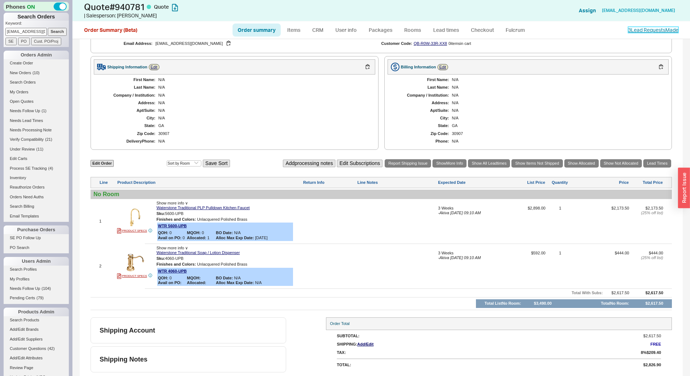
click at [630, 29] on link "3 Lead Request s Made" at bounding box center [653, 30] width 50 height 6
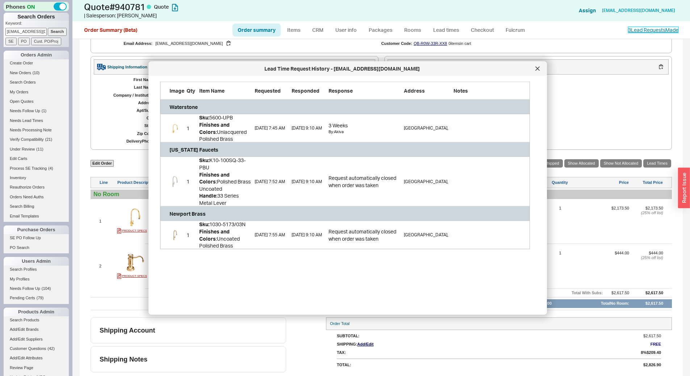
scroll to position [216, 376]
click at [173, 236] on img "grid" at bounding box center [174, 235] width 11 height 11
click at [224, 231] on b "Finishes and Colors" at bounding box center [214, 234] width 30 height 13
drag, startPoint x: 210, startPoint y: 223, endPoint x: 255, endPoint y: 225, distance: 45.3
click at [255, 225] on div "1 Sku: 1030-5173/03N Finishes and Colors : Uncoated Polished Brass 9/18/25 7:55…" at bounding box center [345, 235] width 370 height 28
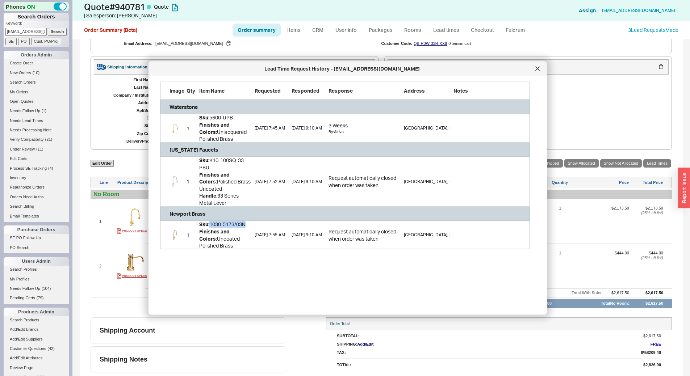
copy div "1030-5173/03N"
drag, startPoint x: 214, startPoint y: 160, endPoint x: 215, endPoint y: 167, distance: 6.6
click at [215, 167] on div "Sku: K10-100SQ-33-PBU Finishes and Colors : Polished Brass Uncoated Handle : 33…" at bounding box center [224, 182] width 51 height 50
click at [213, 158] on div "Sku: K10-100SQ-33-PBU Finishes and Colors : Polished Brass Uncoated Handle : 33…" at bounding box center [224, 182] width 51 height 50
drag, startPoint x: 213, startPoint y: 158, endPoint x: 215, endPoint y: 166, distance: 8.3
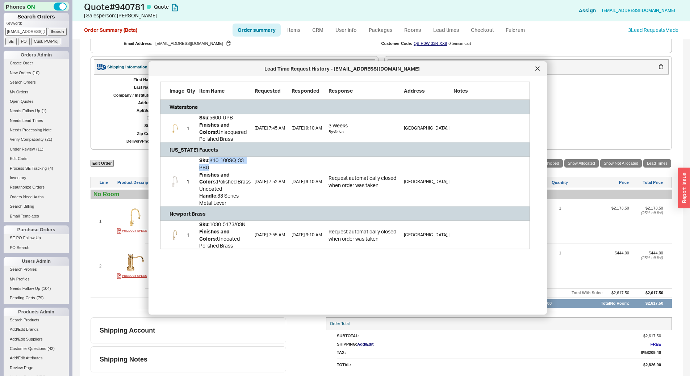
click at [215, 166] on div "Sku: K10-100SQ-33-PBU Finishes and Colors : Polished Brass Uncoated Handle : 33…" at bounding box center [224, 182] width 51 height 50
click at [540, 71] on div at bounding box center [538, 69] width 12 height 12
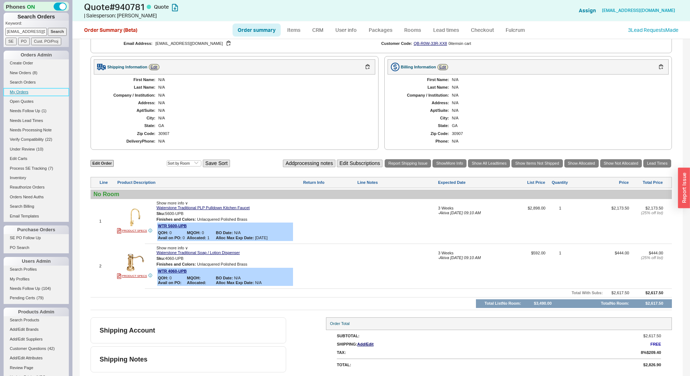
click at [23, 91] on link "My Orders" at bounding box center [36, 92] width 65 height 8
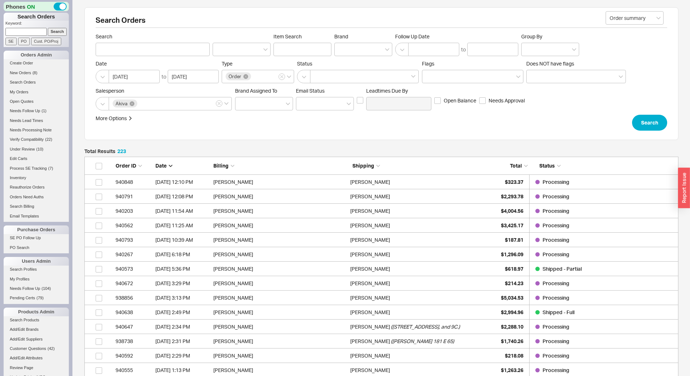
scroll to position [3242, 588]
click at [520, 164] on span "Total" at bounding box center [516, 166] width 12 height 6
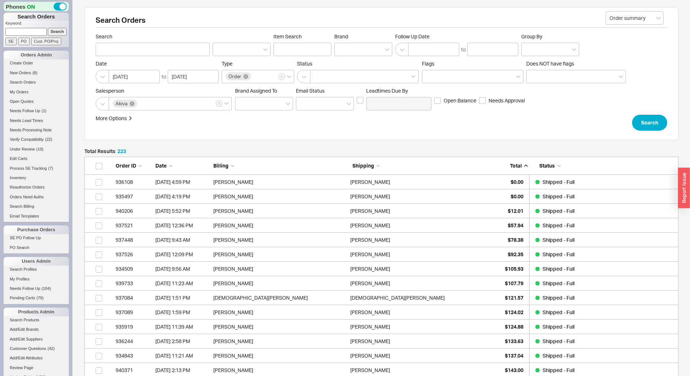
click at [520, 164] on span "Total" at bounding box center [516, 166] width 12 height 6
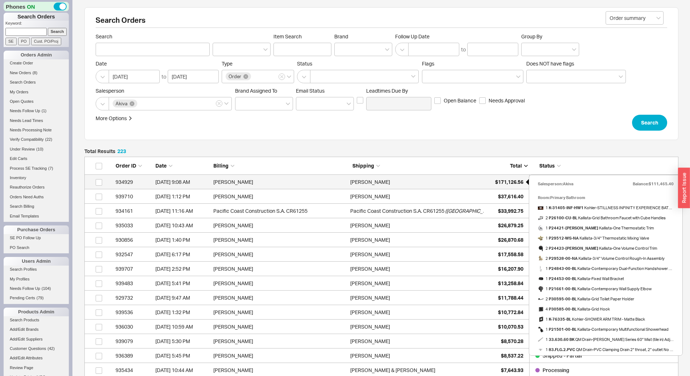
click at [504, 178] on div "$171,126.56" at bounding box center [505, 182] width 36 height 14
select select "*"
select select "LOW"
select select "3"
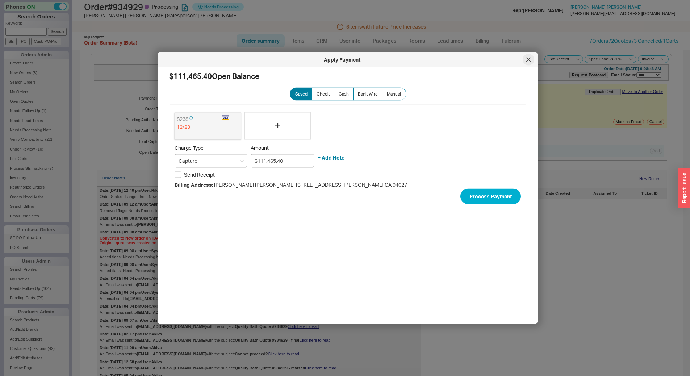
click at [524, 58] on div at bounding box center [528, 60] width 12 height 12
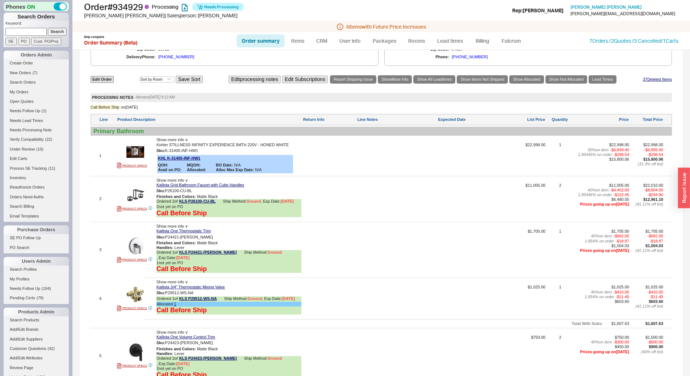
scroll to position [290, 0]
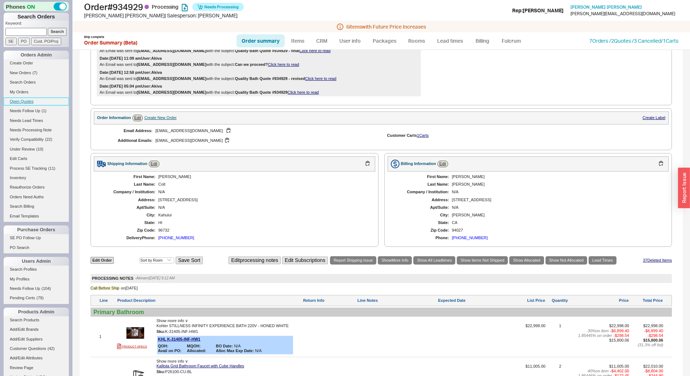
click at [34, 105] on link "Open Quotes" at bounding box center [36, 102] width 65 height 8
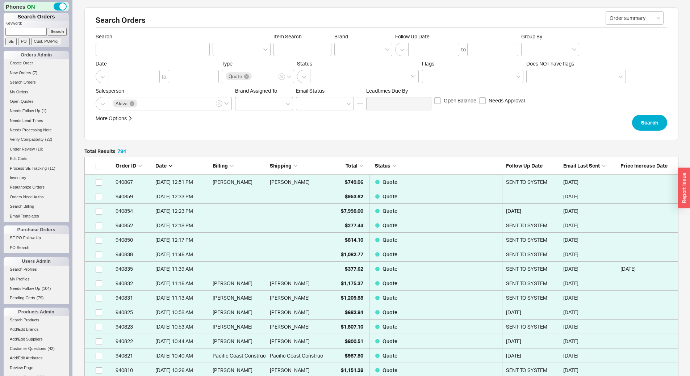
scroll to position [11512, 588]
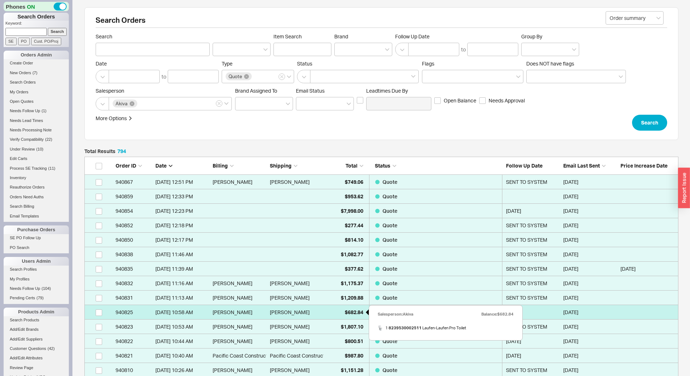
click at [345, 307] on div "$682.84" at bounding box center [345, 312] width 36 height 14
select select "*"
select select "LOW"
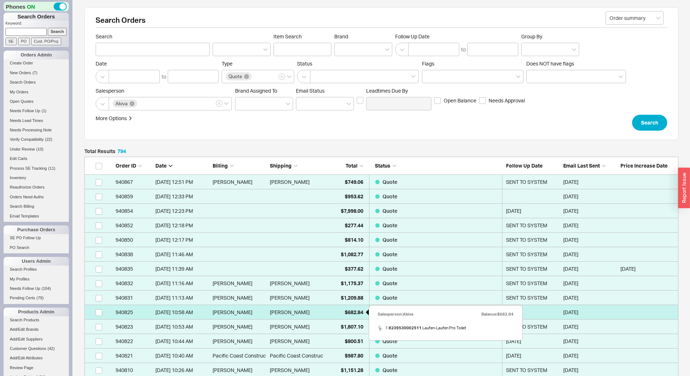
select select "3"
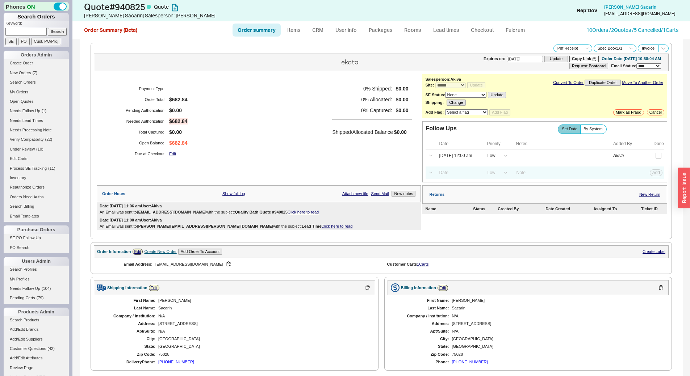
scroll to position [181, 0]
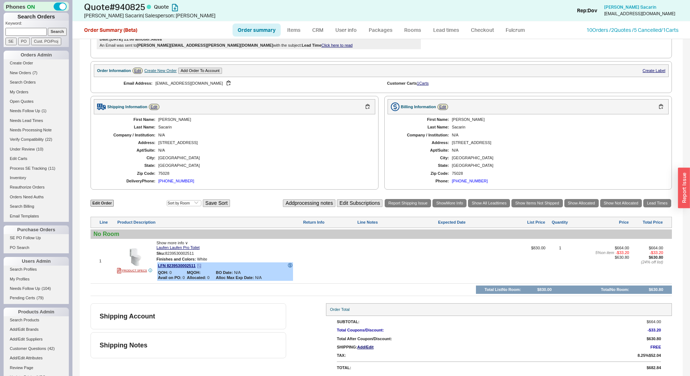
click at [200, 267] on icon at bounding box center [199, 266] width 4 height 4
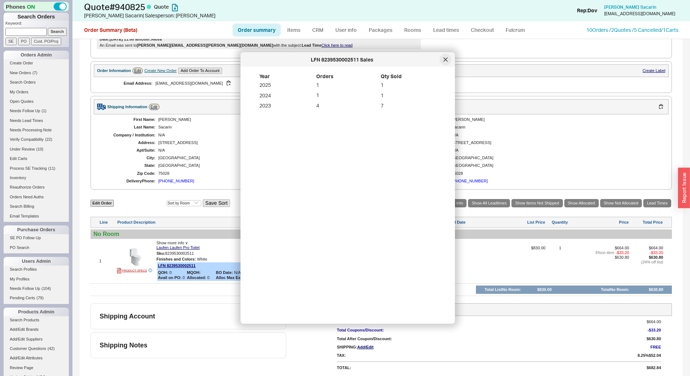
click at [448, 59] on div at bounding box center [446, 60] width 12 height 12
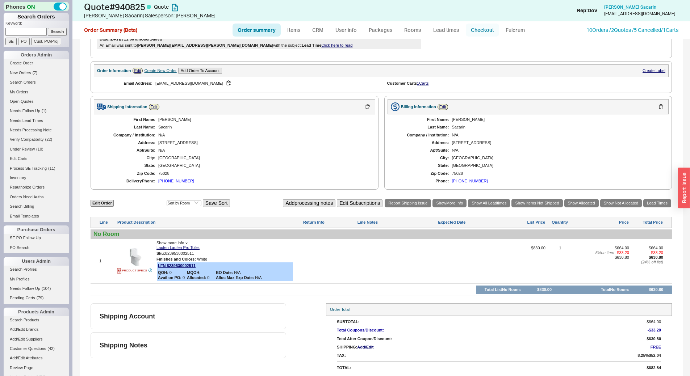
click at [471, 28] on link "Checkout" at bounding box center [482, 30] width 33 height 13
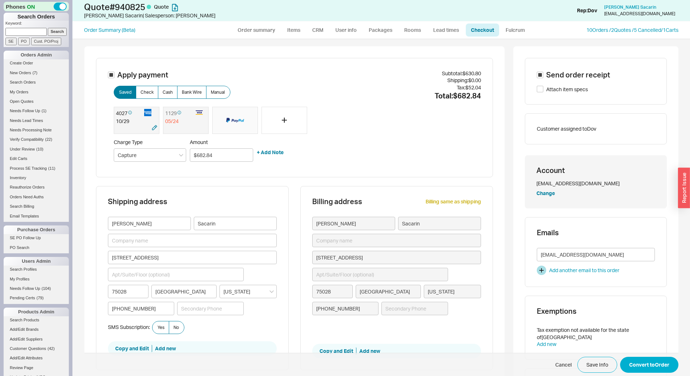
click at [131, 120] on div "10 / 29" at bounding box center [136, 121] width 41 height 7
click at [638, 371] on button "Convert to Order" at bounding box center [649, 365] width 58 height 16
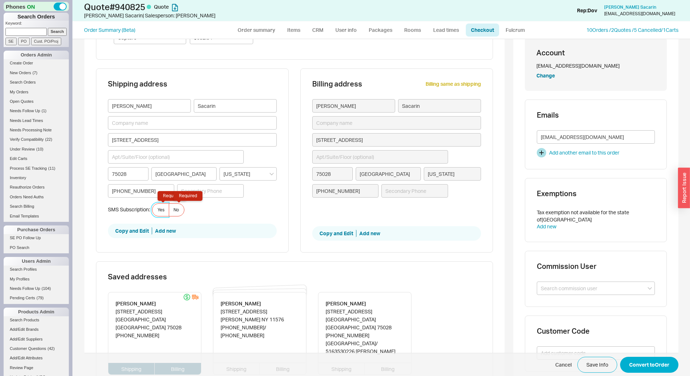
scroll to position [120, 0]
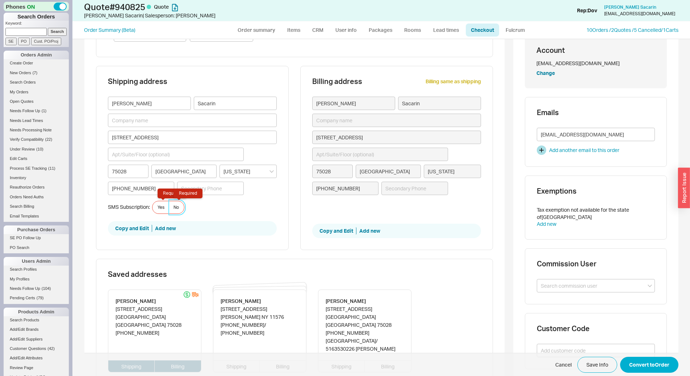
click at [175, 207] on span "No Required" at bounding box center [175, 208] width 5 height 6
click at [0, 0] on input "No Required" at bounding box center [0, 0] width 0 height 0
click at [669, 368] on button "Convert to Order" at bounding box center [649, 365] width 58 height 16
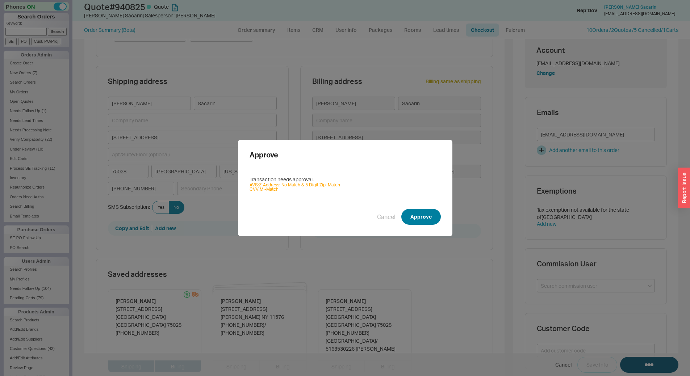
click at [425, 210] on button "Approve" at bounding box center [420, 217] width 39 height 16
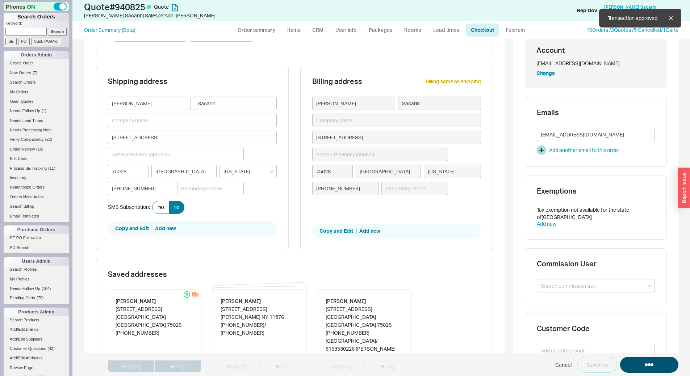
select select "*"
select select "LOW"
select select "3"
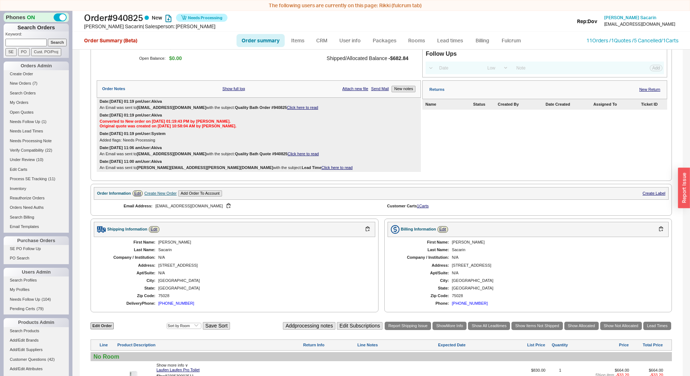
scroll to position [181, 0]
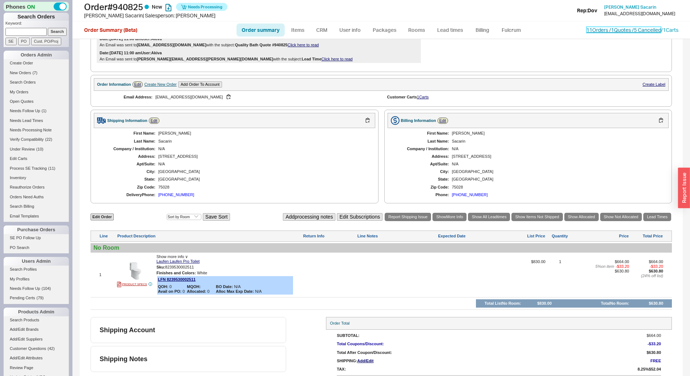
click at [586, 31] on link "11 Orders / 1 Quotes / 5 Cancelled" at bounding box center [623, 30] width 75 height 6
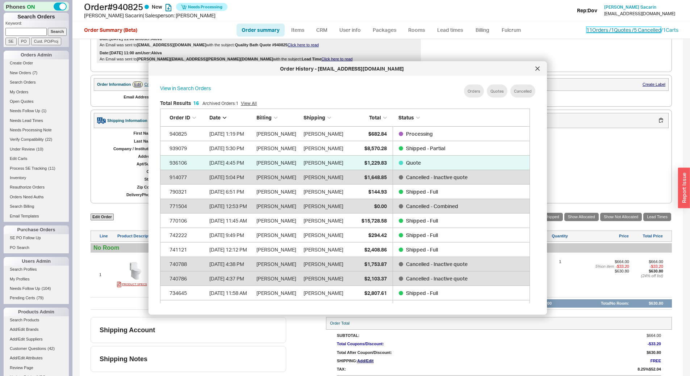
scroll to position [216, 376]
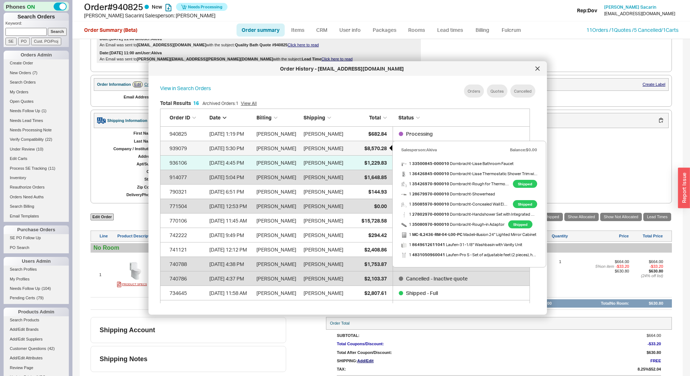
click at [365, 148] on span "$8,570.28" at bounding box center [375, 148] width 22 height 6
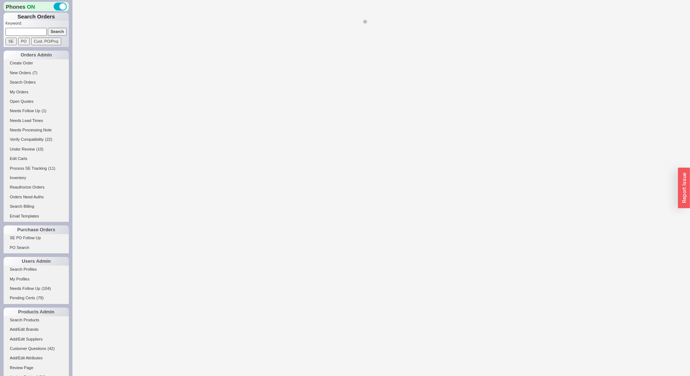
select select "*"
select select "LOW"
select select "3"
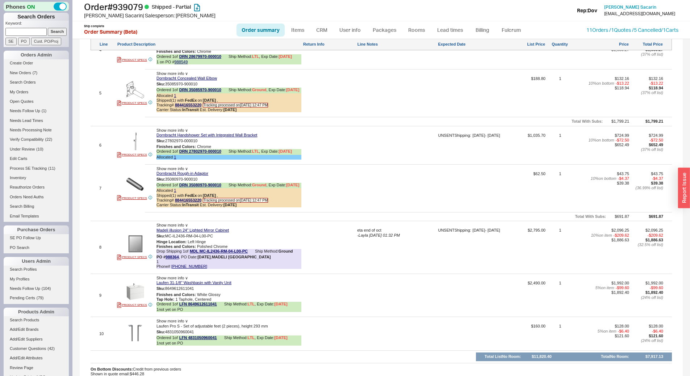
scroll to position [688, 0]
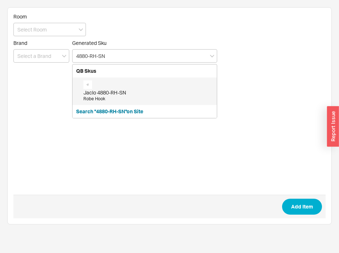
click at [162, 95] on div "Jaclo 4880-RH-SN" at bounding box center [148, 92] width 130 height 7
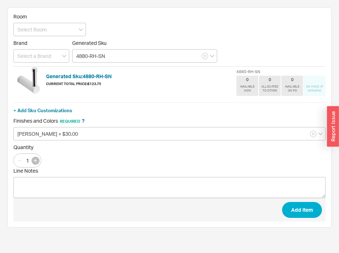
type input "4880-RH-SN"
click at [33, 157] on button "button" at bounding box center [36, 161] width 8 height 8
type input "3"
click at [296, 209] on button "Add Item" at bounding box center [302, 210] width 40 height 16
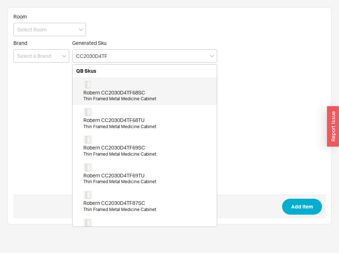
click at [156, 99] on div "Thin Framed Metal Medicine Cabinet" at bounding box center [148, 99] width 130 height 6
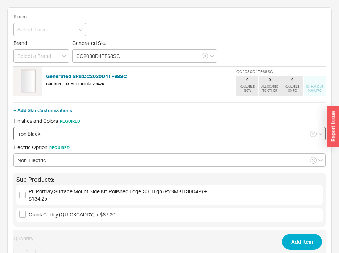
type input "CC2030D4TF68SC"
click at [115, 137] on input "Iron Black" at bounding box center [169, 133] width 312 height 13
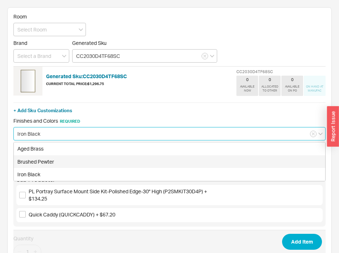
click at [119, 164] on div "Brushed Pewter" at bounding box center [169, 161] width 311 height 13
type input "Brushed Pewter"
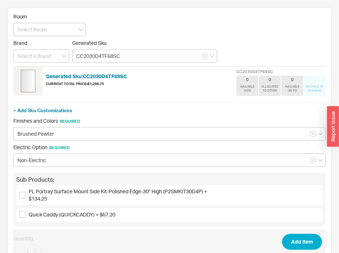
click at [120, 168] on div "+ Add Sku Customizations Finishes and Colors Required Brushed Pewter Electric O…" at bounding box center [169, 168] width 312 height 136
click at [289, 240] on button "Add Item" at bounding box center [302, 242] width 40 height 16
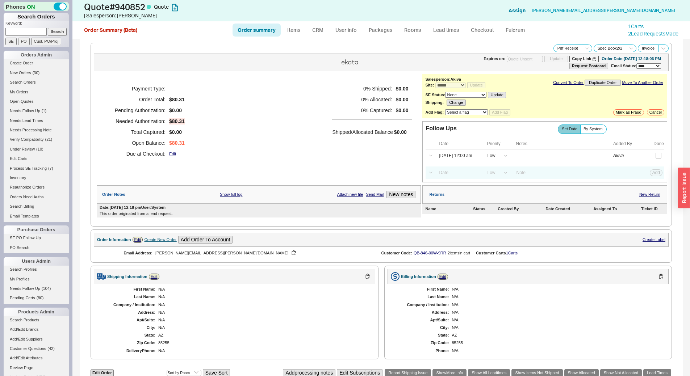
select select "*"
select select "LOW"
select select "3"
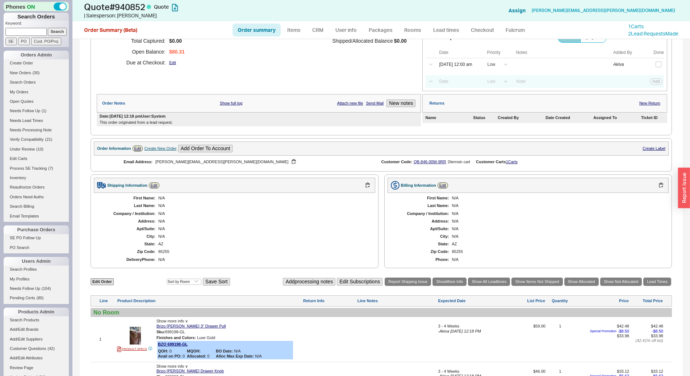
scroll to position [217, 0]
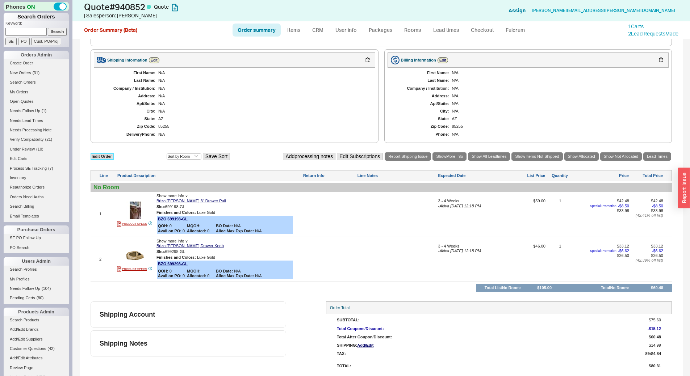
click at [108, 154] on link "Edit Order" at bounding box center [102, 156] width 23 height 7
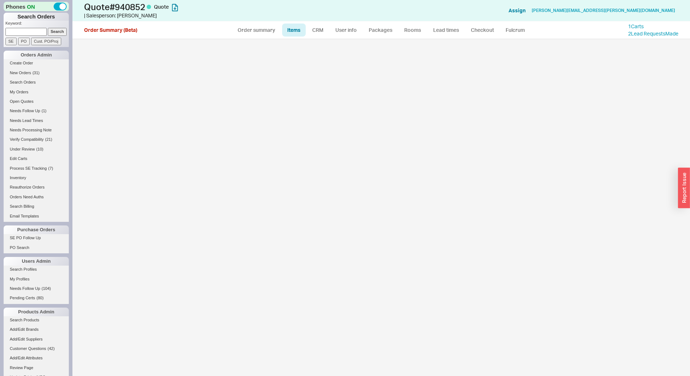
select select "3"
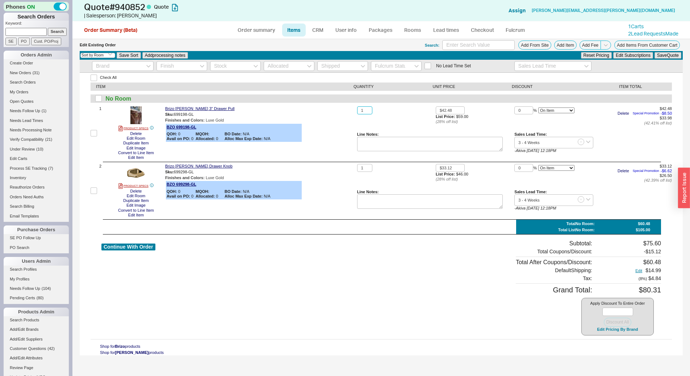
click at [365, 112] on input "1" at bounding box center [364, 110] width 15 height 8
type input "6"
click at [368, 168] on input "1" at bounding box center [364, 168] width 15 height 8
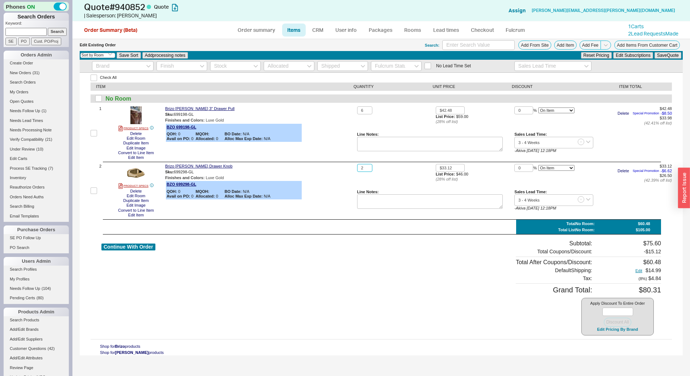
type input "2"
click at [674, 59] on div "Reset Pricing Edit Subscriptions Save Quote" at bounding box center [631, 55] width 102 height 8
click at [673, 56] on button "Save Quote" at bounding box center [667, 55] width 27 height 7
click at [324, 31] on link "CRM" at bounding box center [317, 30] width 21 height 13
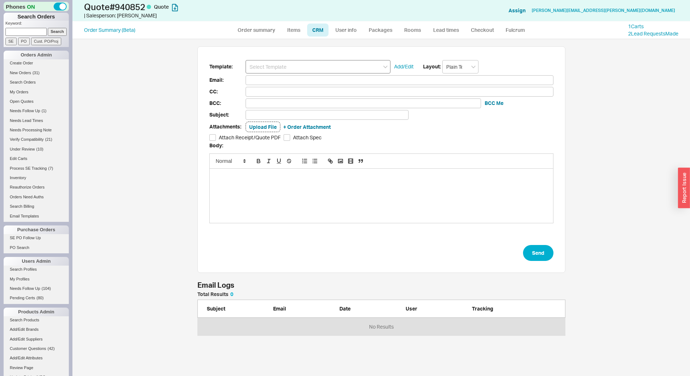
scroll to position [38, 362]
click at [315, 67] on input at bounding box center [317, 66] width 145 height 13
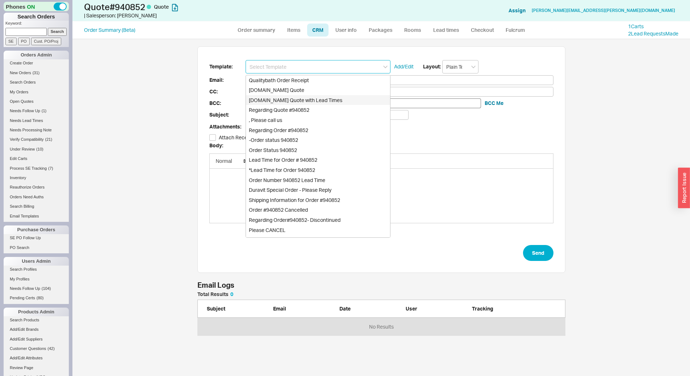
drag, startPoint x: 336, startPoint y: 97, endPoint x: 349, endPoint y: 106, distance: 16.3
click at [336, 97] on div "Qualitybath.com Quote with Lead Times" at bounding box center [318, 100] width 144 height 10
type input "Receipt"
type input "teresa.kellett@yahoo.com"
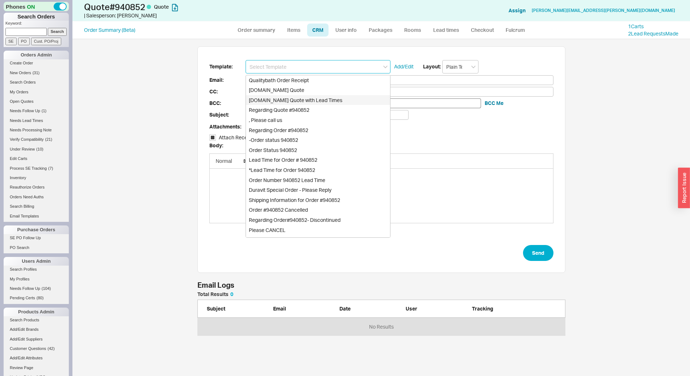
type input "Quality Bath Quote #940852 with Lead Times"
checkbox input "true"
type input "Qualitybath.com Quote with Lead Times"
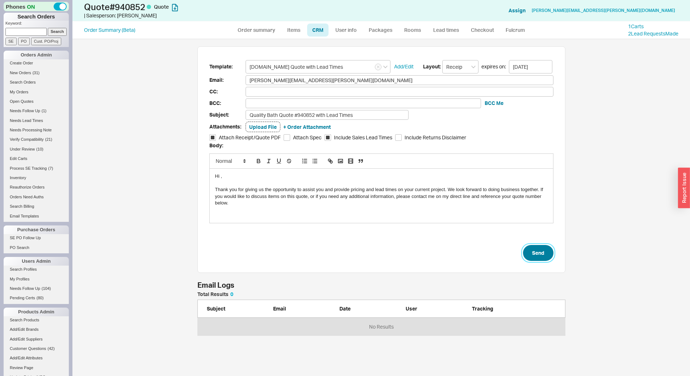
click at [538, 251] on button "Send" at bounding box center [538, 253] width 30 height 16
select select "*"
select select "LOW"
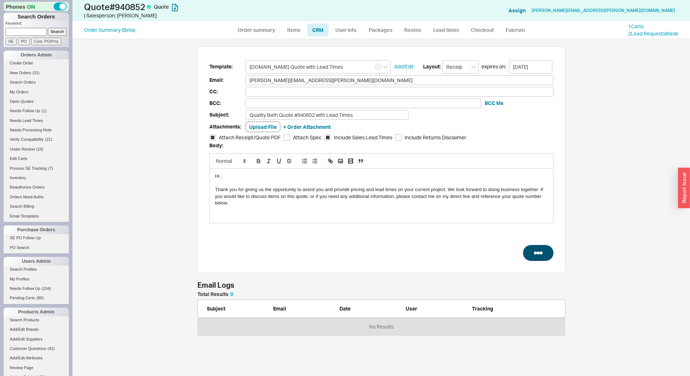
select select "3"
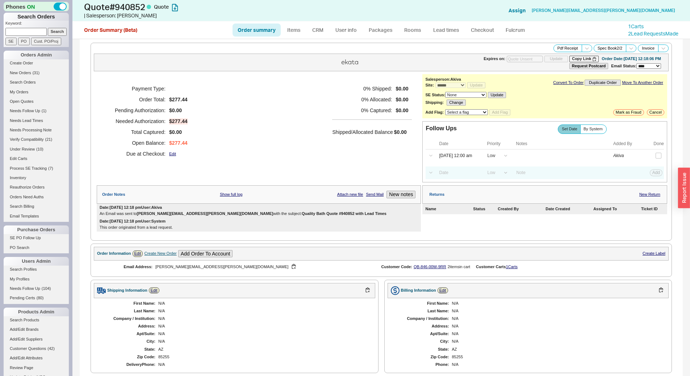
type input "10/02/2025"
click at [592, 128] on span "By System" at bounding box center [592, 129] width 19 height 5
click at [0, 0] on input "By System" at bounding box center [0, 0] width 0 height 0
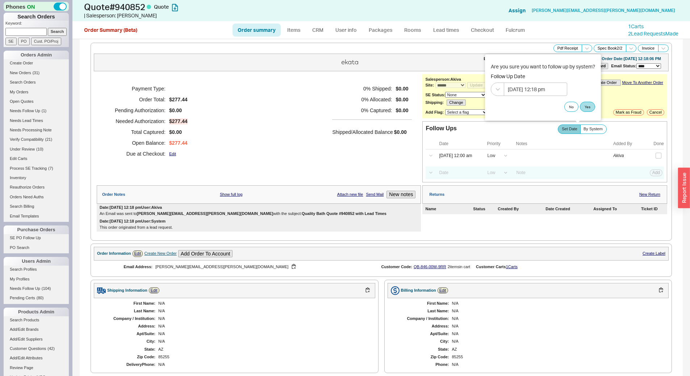
click at [594, 100] on div "Are you sure you want to follow up by system? Follow Up Date 09/22/2025 12:18 p…" at bounding box center [543, 87] width 116 height 66
click at [590, 104] on button "Yes" at bounding box center [587, 107] width 15 height 10
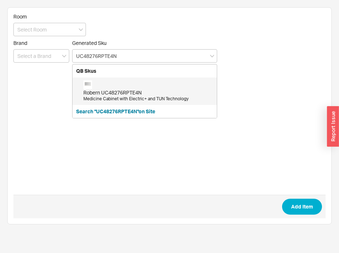
click at [167, 92] on div "Robern UC48276RPTE4N" at bounding box center [148, 92] width 130 height 7
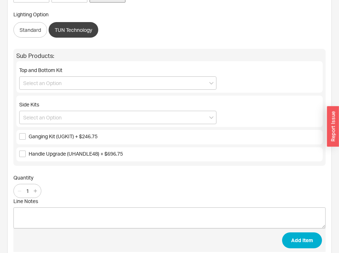
scroll to position [188, 0]
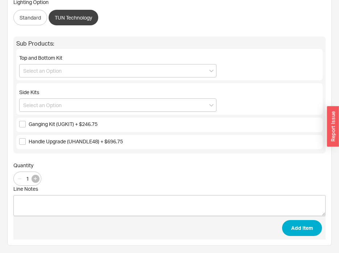
type input "UC48276RPTE4N"
click at [35, 180] on icon "button" at bounding box center [35, 178] width 3 height 3
type input "2"
click at [291, 230] on button "Add Item" at bounding box center [302, 228] width 40 height 16
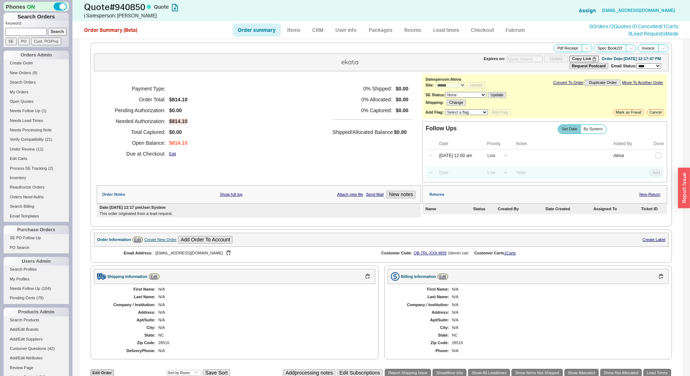
select select "*"
select select "LOW"
select select "3"
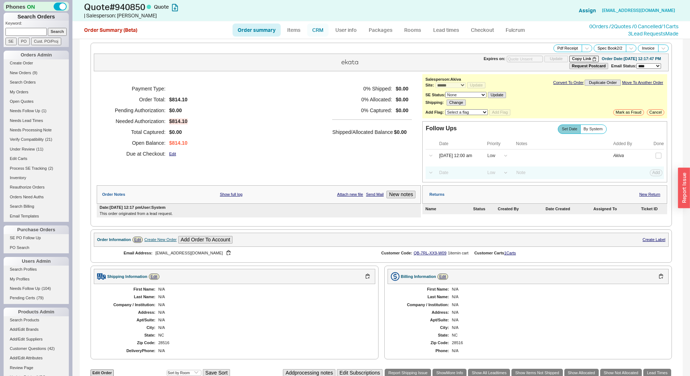
click at [314, 32] on link "CRM" at bounding box center [317, 30] width 21 height 13
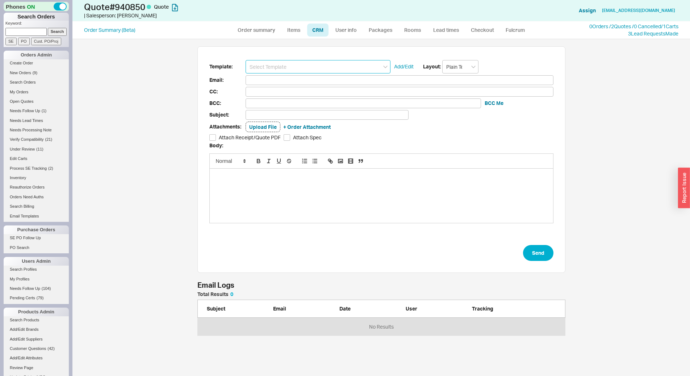
scroll to position [332, 612]
click at [317, 69] on input at bounding box center [317, 66] width 145 height 13
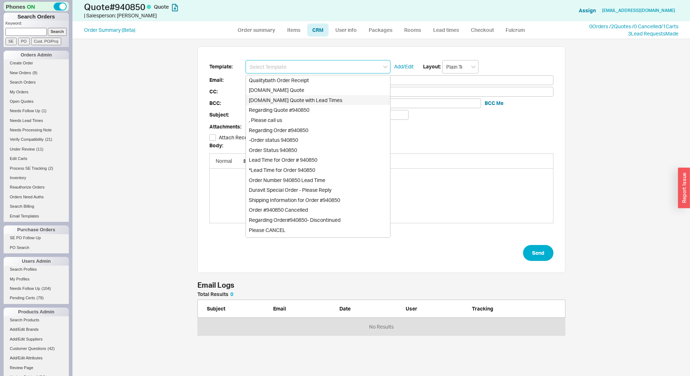
click at [336, 98] on div "Qualitybath.com Quote with Lead Times" at bounding box center [318, 100] width 144 height 10
type input "Qualitybath.com Quote with Lead Times"
type input "Receipt"
type input "jgclear1010@gmail.com"
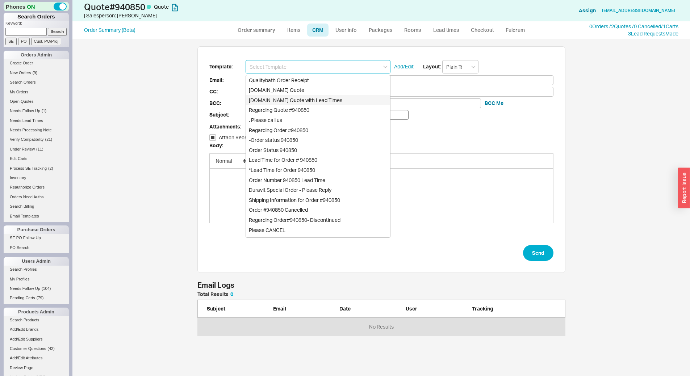
type input "Quality Bath Quote #940850 with Lead Times"
checkbox input "true"
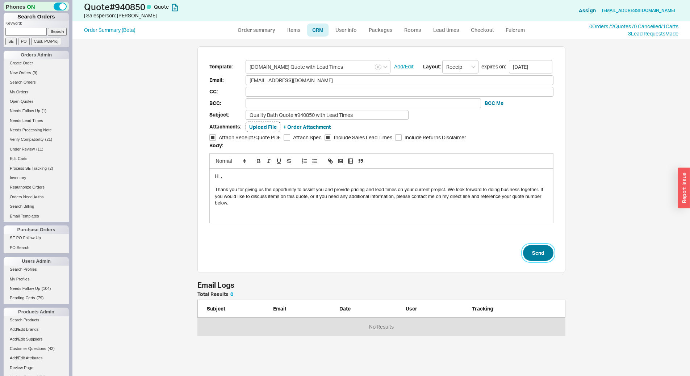
click at [539, 257] on button "Send" at bounding box center [538, 253] width 30 height 16
select select "*"
select select "LOW"
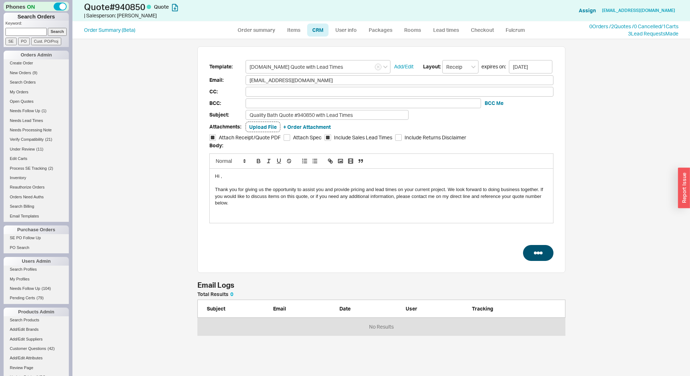
select select "3"
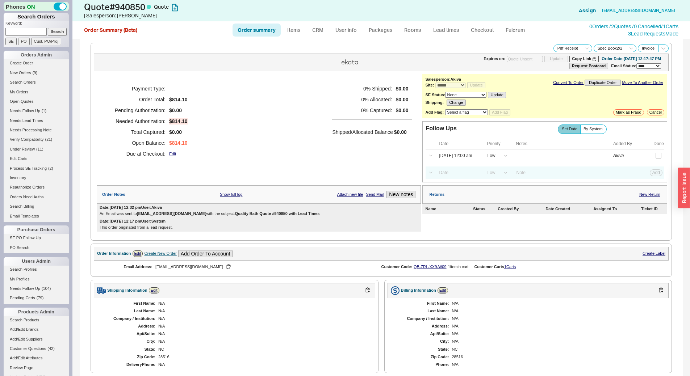
type input "[DATE]"
click at [593, 130] on span "By System" at bounding box center [592, 129] width 19 height 5
click at [0, 0] on input "By System" at bounding box center [0, 0] width 0 height 0
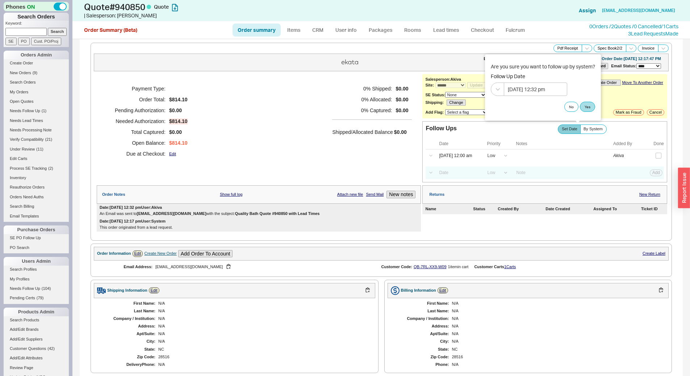
click at [587, 113] on div "Are you sure you want to follow up by system? Follow Up Date 09/22/2025 12:32 p…" at bounding box center [543, 87] width 116 height 66
click at [587, 109] on button "Yes" at bounding box center [587, 107] width 15 height 10
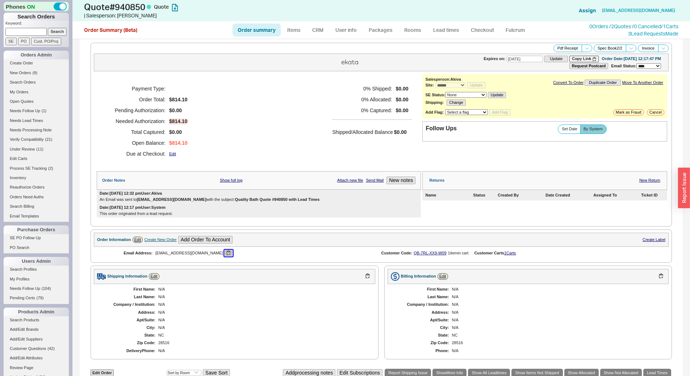
click at [224, 250] on button "button" at bounding box center [228, 253] width 9 height 7
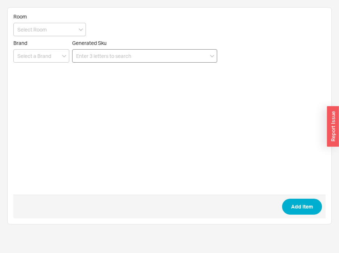
drag, startPoint x: 0, startPoint y: 0, endPoint x: 119, endPoint y: 62, distance: 134.6
click at [119, 63] on form "Room Brand Generated Sku Add Item" at bounding box center [169, 115] width 312 height 205
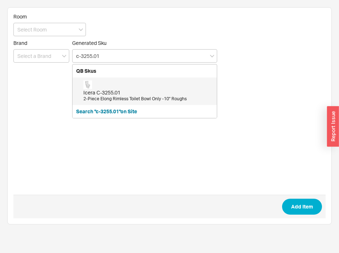
click at [149, 97] on div "2-Piece Elong Rimless Toilet Bowl Only -10" Roughs" at bounding box center [148, 99] width 130 height 6
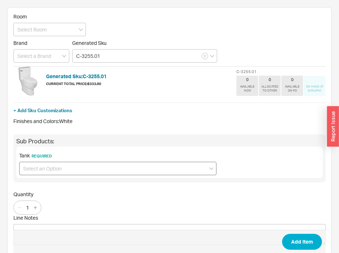
type input "C-3255.01"
click at [85, 174] on input at bounding box center [117, 168] width 197 height 13
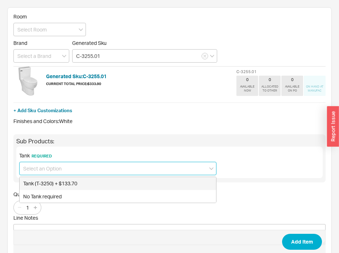
click at [92, 184] on div "Tank (T-3250) + $133.70" at bounding box center [118, 183] width 196 height 13
type input "Tank (T-3250) + $133.70"
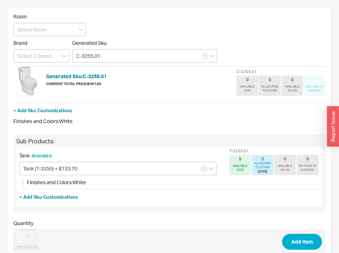
click at [281, 231] on span "Add Item" at bounding box center [169, 242] width 312 height 24
click at [296, 233] on span "Add Item" at bounding box center [169, 242] width 312 height 24
click at [308, 240] on button "Add Item" at bounding box center [302, 242] width 40 height 16
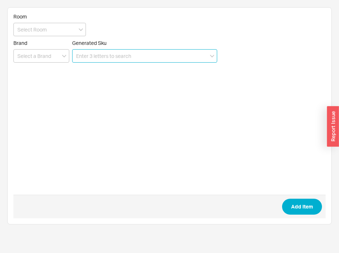
paste input "C-2620.01"
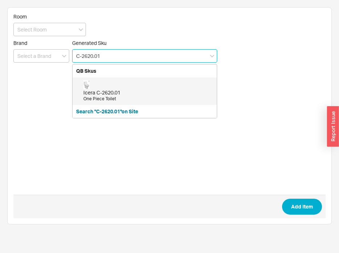
click at [145, 93] on div "Icera C-2620.01" at bounding box center [148, 92] width 130 height 7
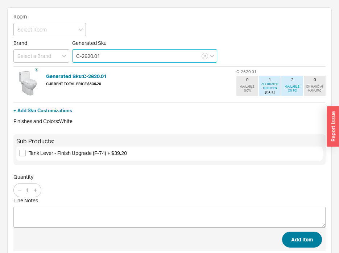
type input "C-2620.01"
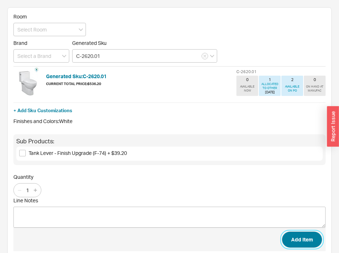
click at [300, 237] on button "Add Item" at bounding box center [302, 240] width 40 height 16
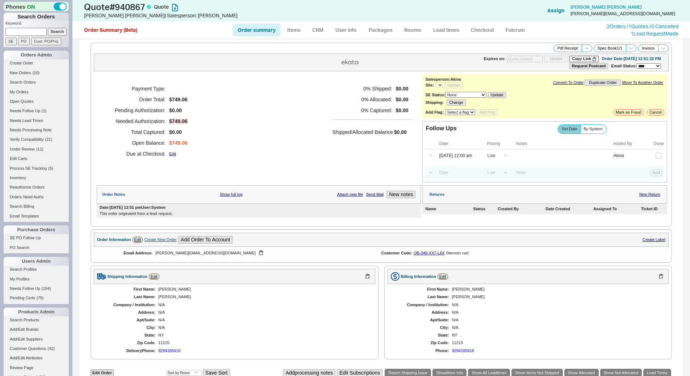
select select "*"
select select "LOW"
select select "3"
select select "*"
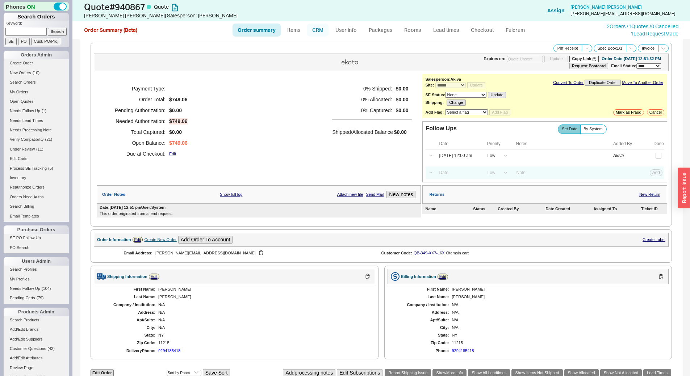
click at [320, 32] on link "CRM" at bounding box center [317, 30] width 21 height 13
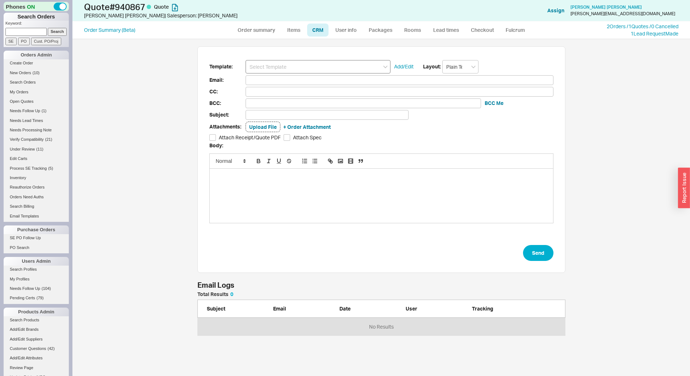
scroll to position [38, 362]
click at [326, 68] on input at bounding box center [317, 66] width 145 height 13
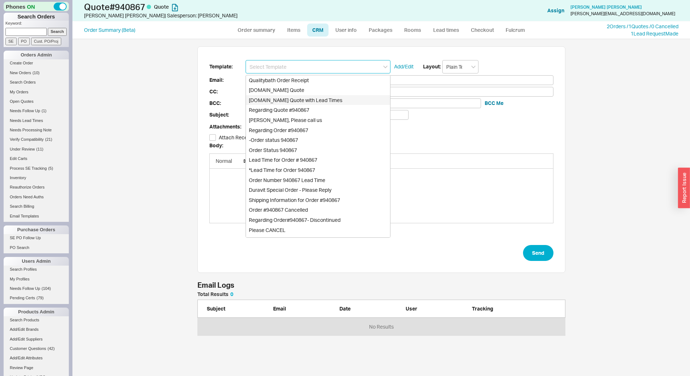
click at [343, 101] on div "[DOMAIN_NAME] Quote with Lead Times" at bounding box center [318, 100] width 144 height 10
type input "Receipt"
type input "[PERSON_NAME][EMAIL_ADDRESS][DOMAIN_NAME]"
type input "Quality Bath Quote #940867 with Lead Times"
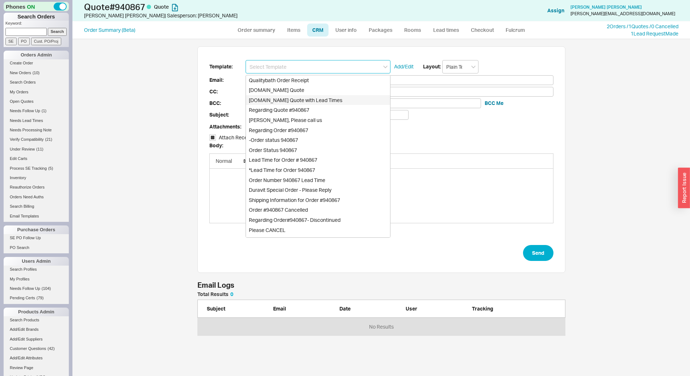
checkbox input "true"
type input "[DOMAIN_NAME] Quote with Lead Times"
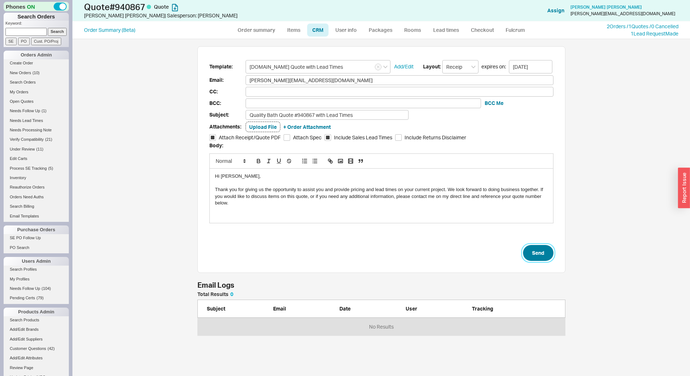
click at [546, 255] on button "Send" at bounding box center [538, 253] width 30 height 16
select select "*"
select select "LOW"
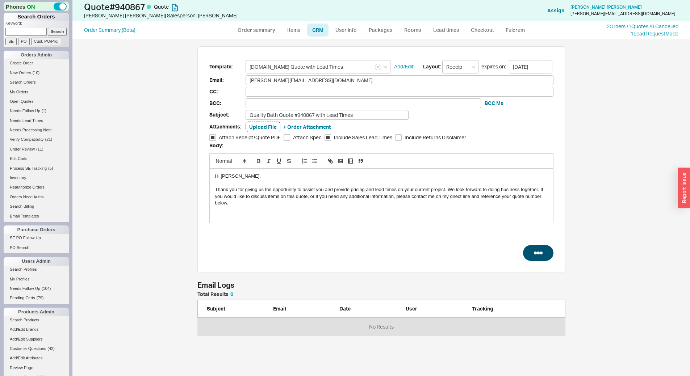
select select "3"
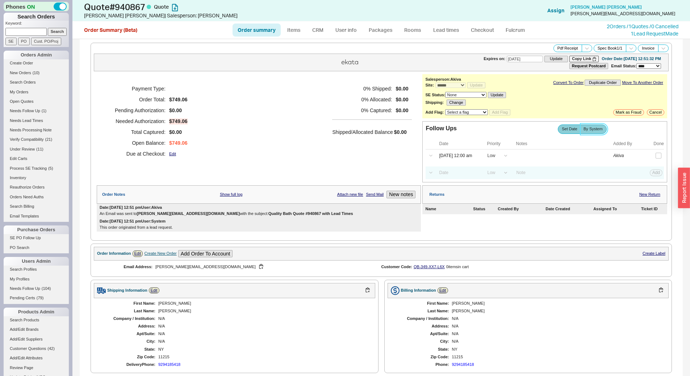
click at [596, 127] on span "By System" at bounding box center [592, 129] width 19 height 5
click at [0, 0] on input "By System" at bounding box center [0, 0] width 0 height 0
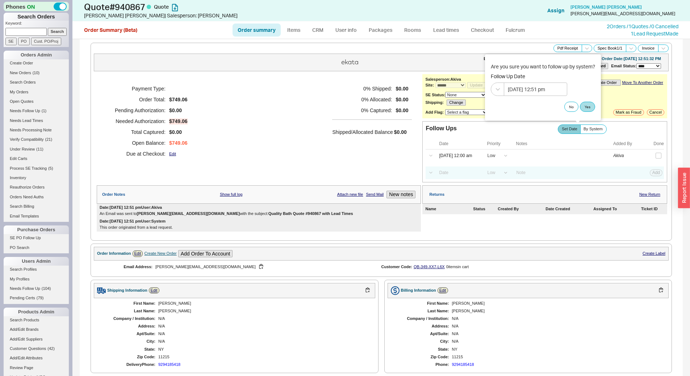
click at [593, 102] on div "No Yes" at bounding box center [543, 107] width 104 height 10
click at [593, 103] on button "Yes" at bounding box center [587, 107] width 15 height 10
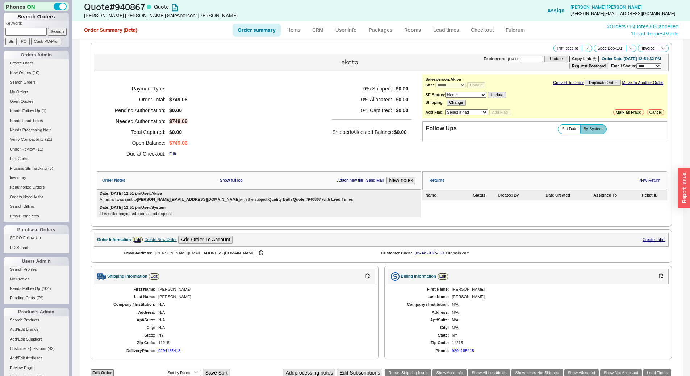
click at [262, 40] on div "**********" at bounding box center [381, 287] width 603 height 497
click at [263, 39] on div "**********" at bounding box center [381, 287] width 603 height 497
click at [261, 39] on div "**********" at bounding box center [381, 287] width 603 height 497
click at [252, 30] on link "Order summary" at bounding box center [256, 30] width 48 height 13
select select "*"
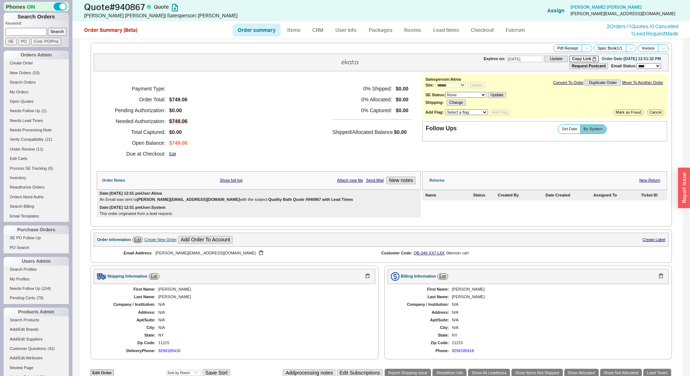
select select "*"
select select "3"
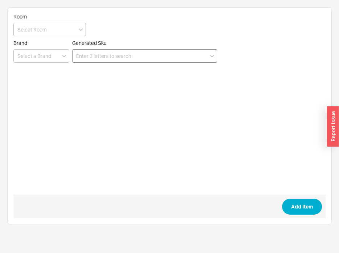
click at [141, 53] on input at bounding box center [144, 55] width 145 height 13
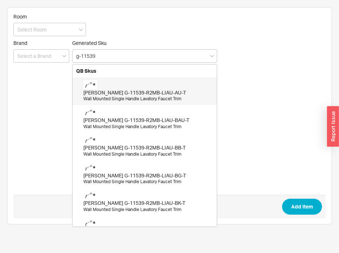
click at [165, 91] on div "[PERSON_NAME] G-11539-R2MB-LIAU-AU-T" at bounding box center [148, 92] width 130 height 7
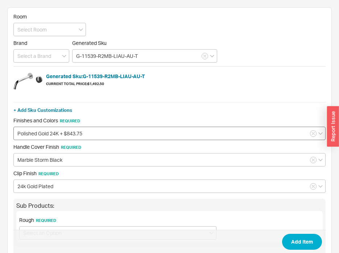
type input "G-11539-R2MB-LIAU-AU-T"
click at [86, 134] on input "Polished Gold 24K + $843.75" at bounding box center [169, 133] width 312 height 13
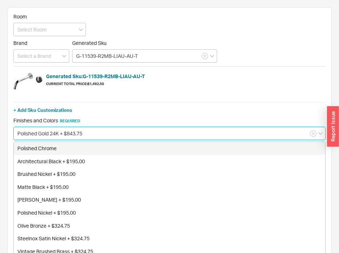
click at [87, 151] on div "Polished Chrome" at bounding box center [169, 148] width 311 height 13
type input "Polished Chrome"
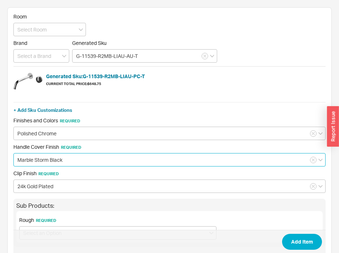
click at [76, 165] on input "Marble Storm Black" at bounding box center [169, 159] width 312 height 13
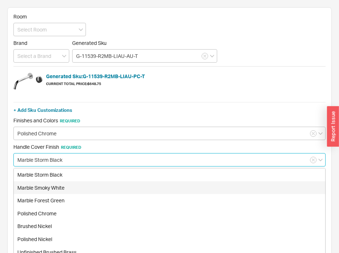
click at [76, 185] on div "Marble Smoky White" at bounding box center [169, 187] width 311 height 13
type input "Marble Smoky White"
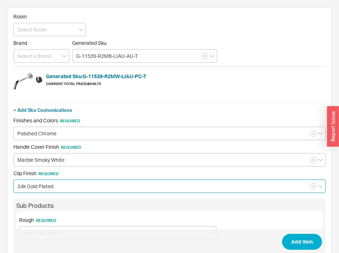
click at [77, 186] on input "24k Gold Plated" at bounding box center [169, 186] width 312 height 13
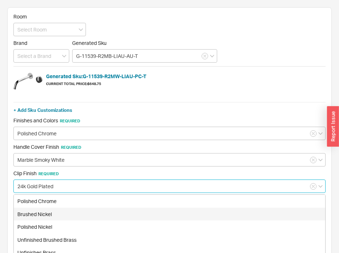
click at [94, 213] on div "Brushed Nickel" at bounding box center [169, 214] width 311 height 13
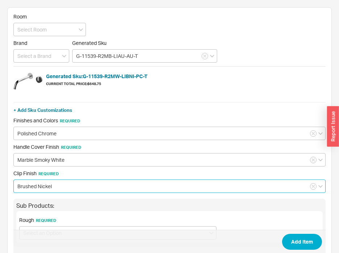
type input "Brushed Nickel"
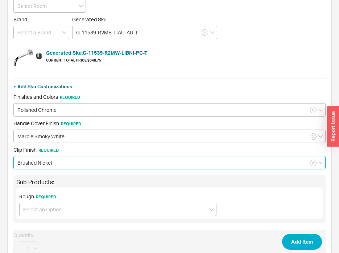
scroll to position [36, 0]
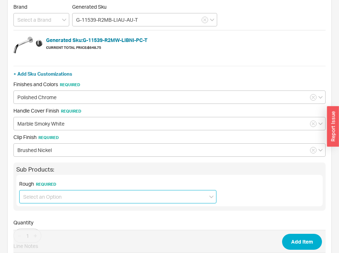
click at [73, 197] on input at bounding box center [117, 196] width 197 height 13
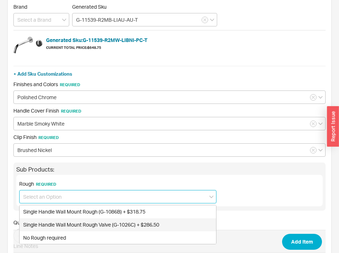
click at [136, 221] on div "Single Handle Wall Mount Rough Valve (G-1026C) + $286.50" at bounding box center [118, 224] width 196 height 13
type input "Single Handle Wall Mount Rough Valve (G-1026C) + $286.50"
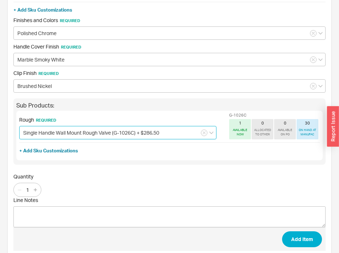
scroll to position [112, 0]
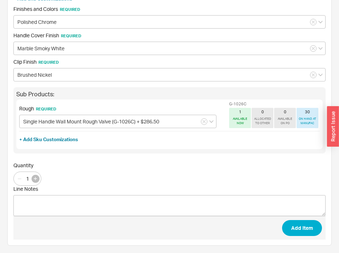
click at [38, 177] on button "button" at bounding box center [36, 179] width 8 height 8
type input "2"
click at [311, 231] on button "Add Item" at bounding box center [302, 228] width 40 height 16
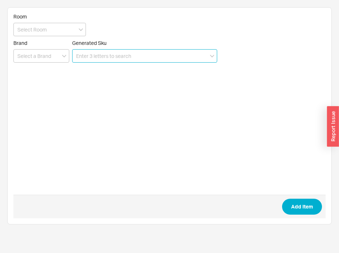
scroll to position [0, 0]
